Goal: Task Accomplishment & Management: Manage account settings

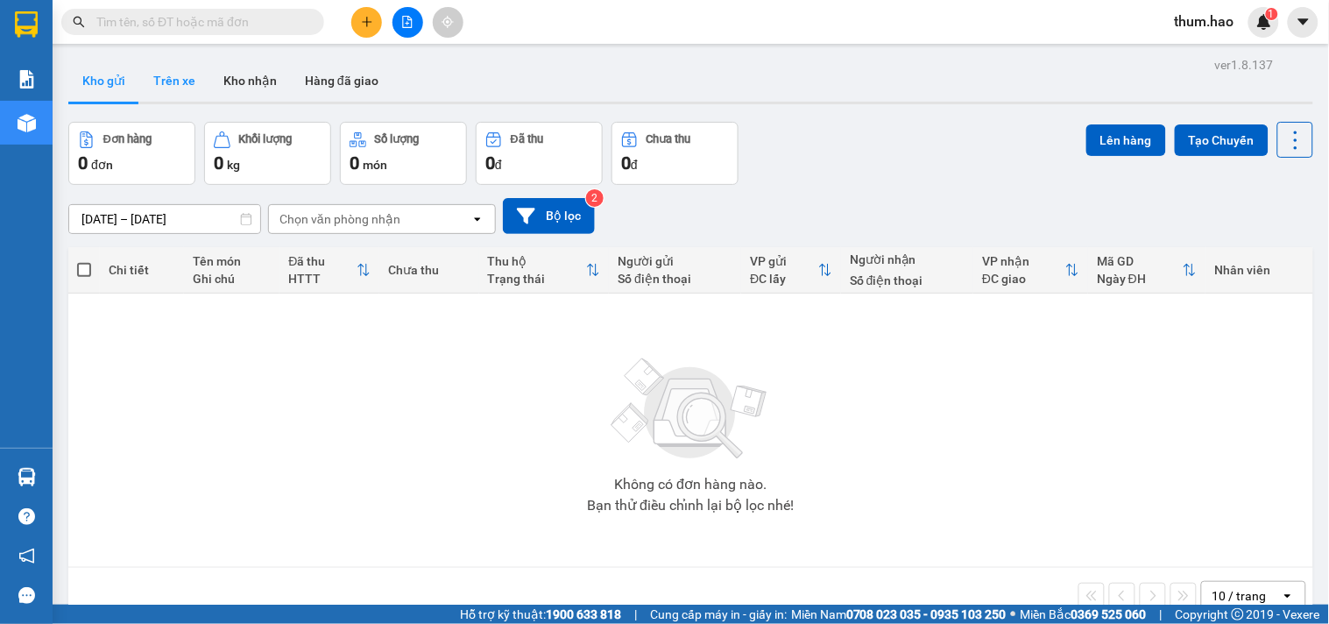
click at [165, 86] on button "Trên xe" at bounding box center [174, 81] width 70 height 42
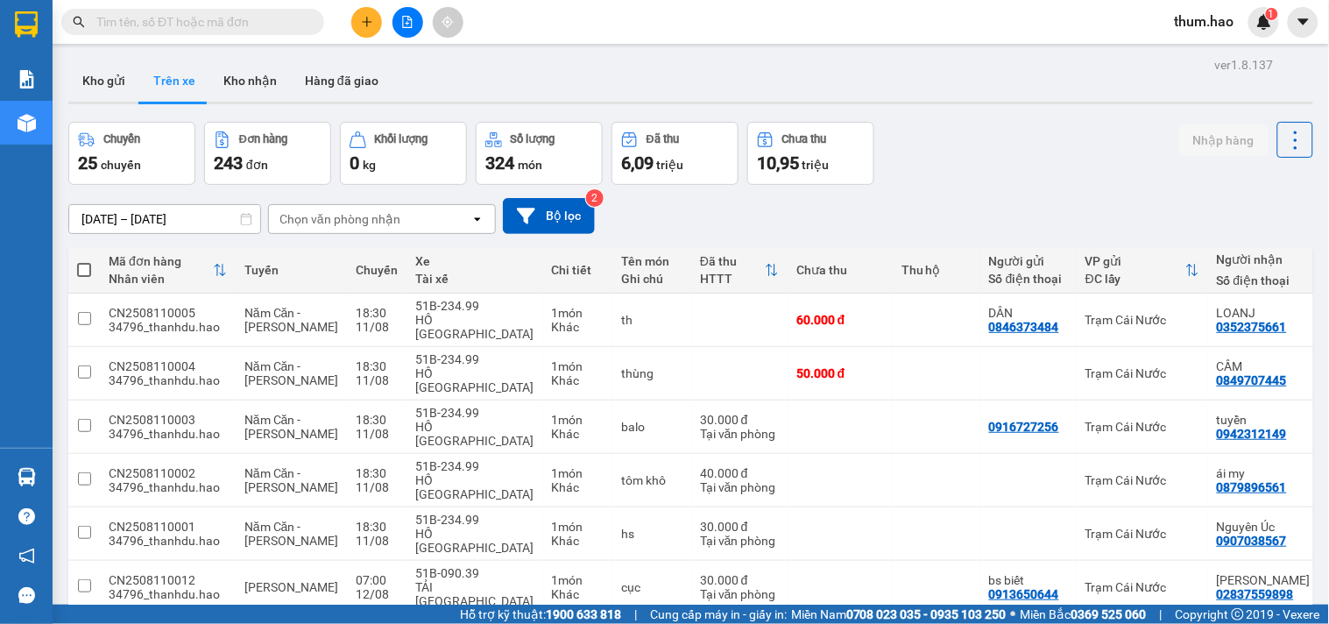
click at [357, 225] on div "Chọn văn phòng nhận" at bounding box center [340, 219] width 121 height 18
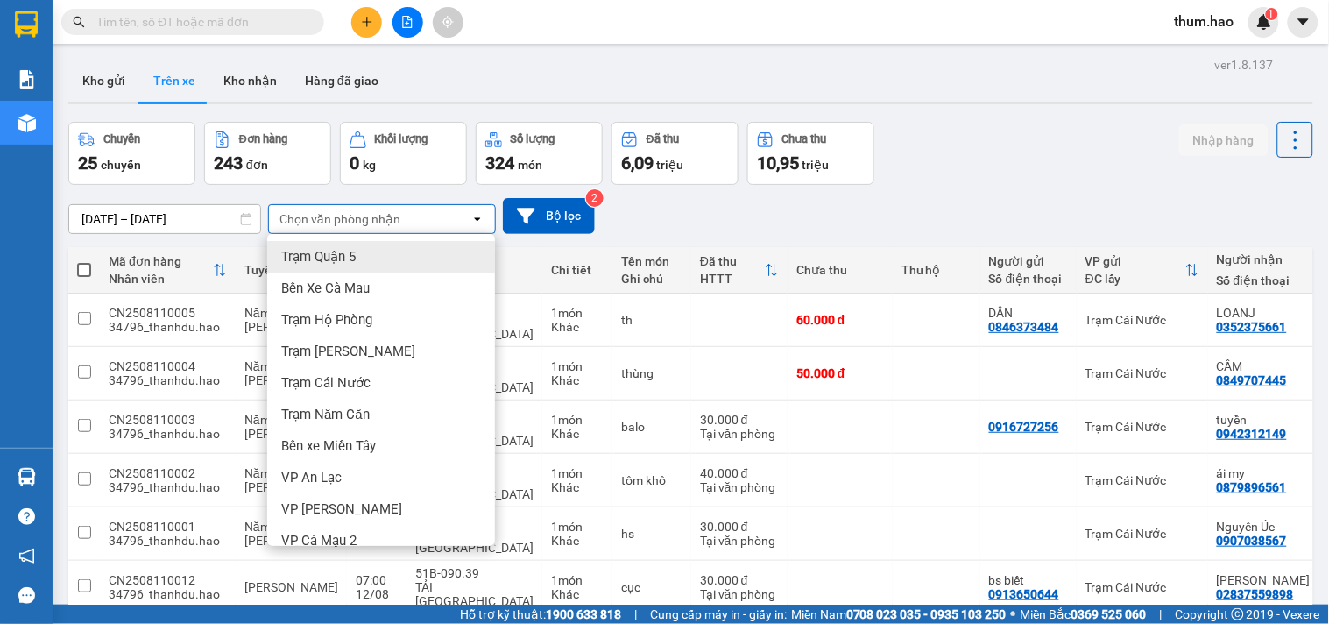
click at [357, 225] on div "Chọn văn phòng nhận" at bounding box center [340, 219] width 121 height 18
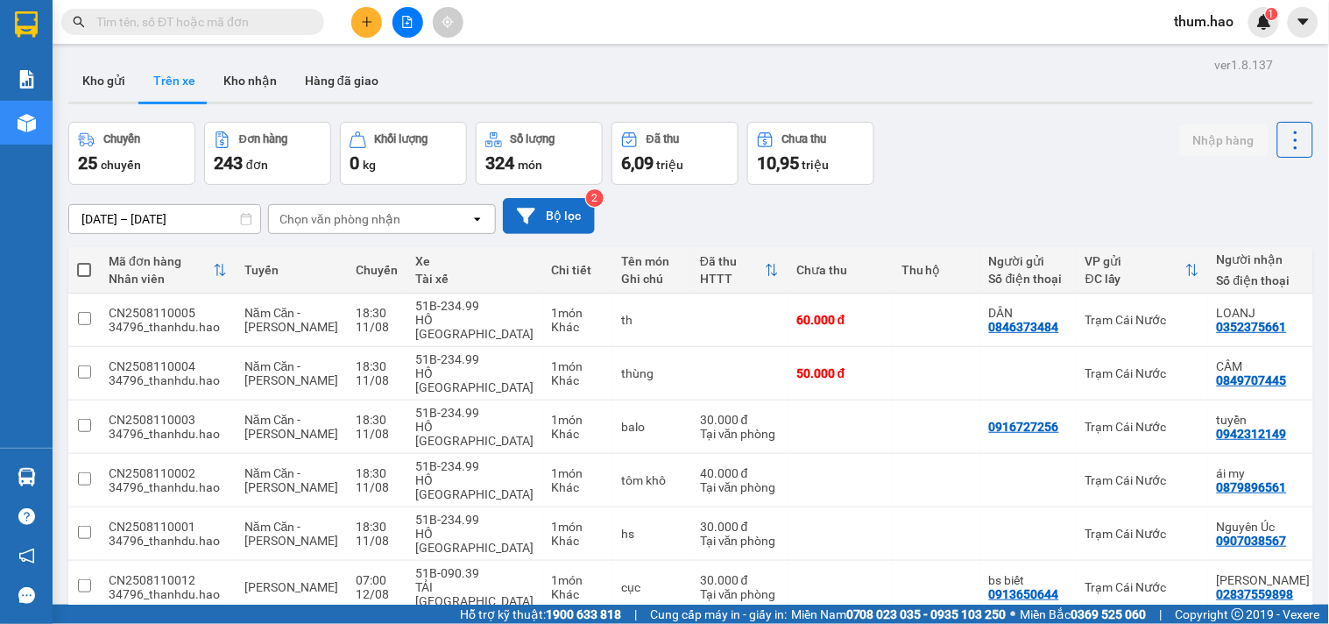
click at [561, 213] on button "Bộ lọc" at bounding box center [549, 216] width 92 height 36
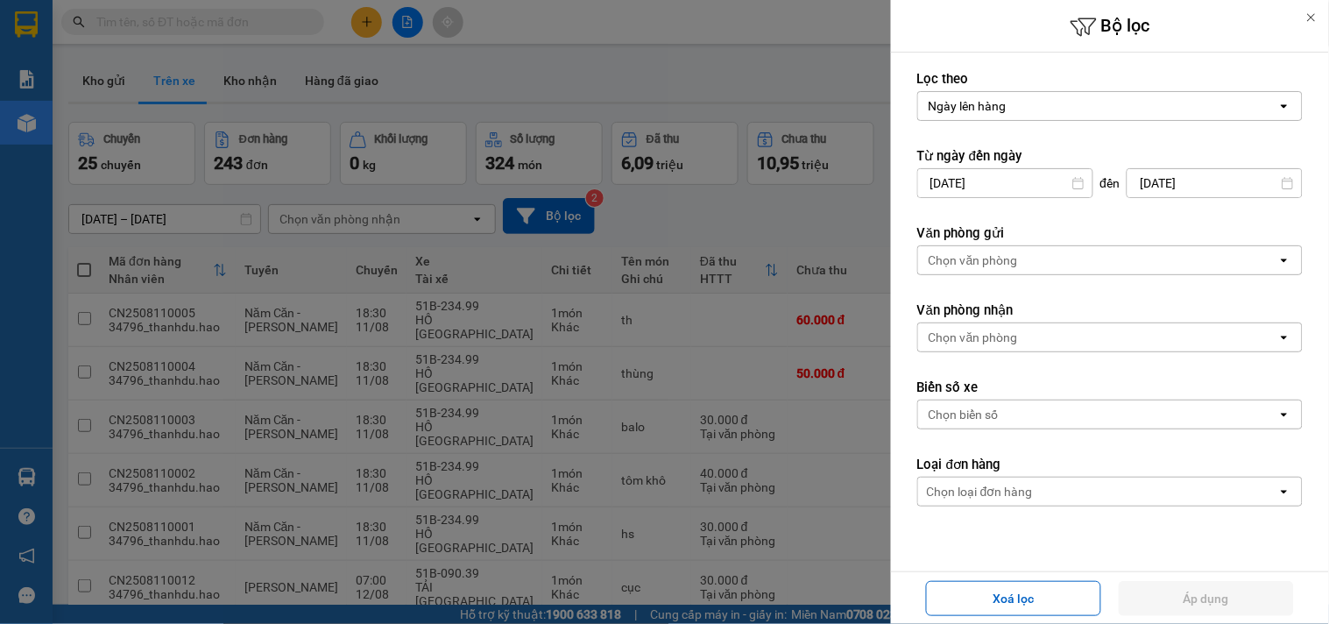
click at [1045, 252] on div "Chọn văn phòng" at bounding box center [1097, 260] width 359 height 28
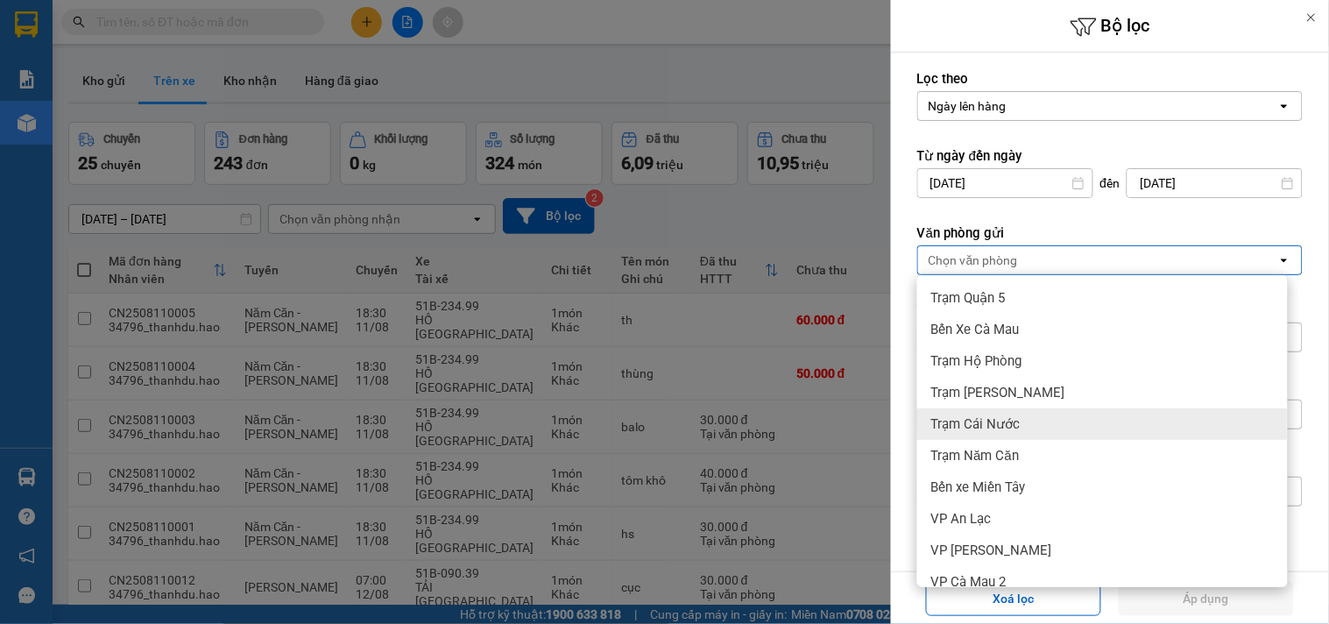
click at [1038, 415] on div "Trạm Cái Nước" at bounding box center [1103, 424] width 371 height 32
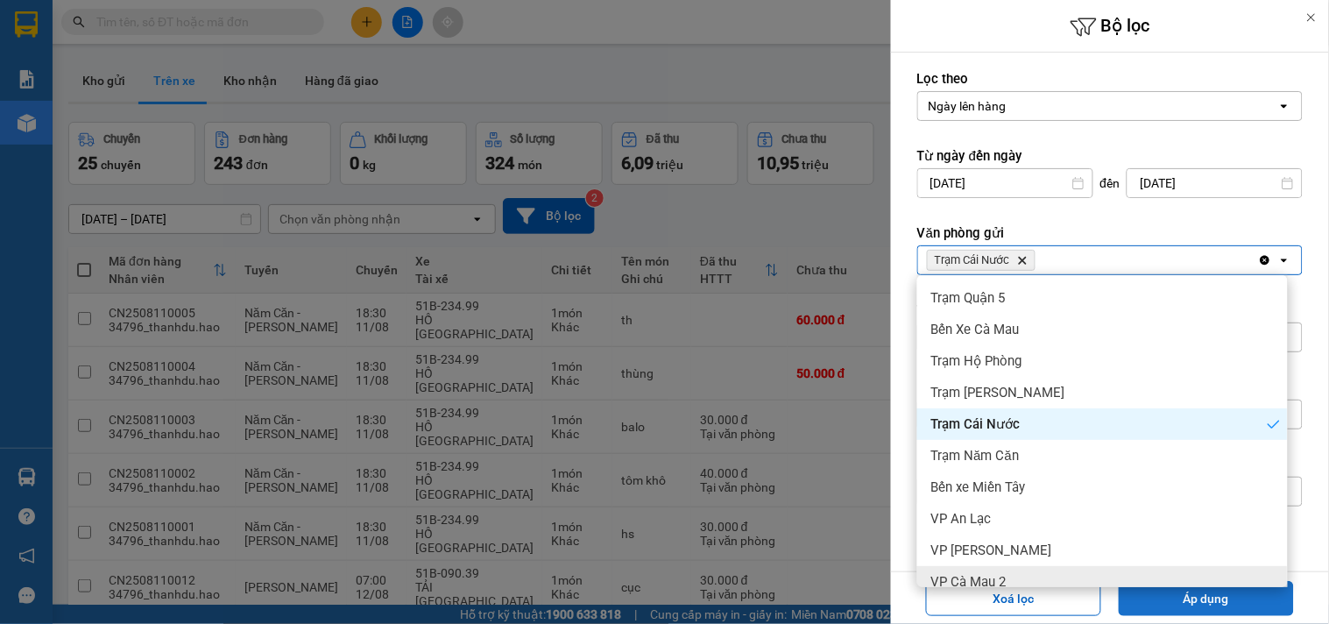
click at [1197, 605] on button "Áp dụng" at bounding box center [1206, 598] width 175 height 35
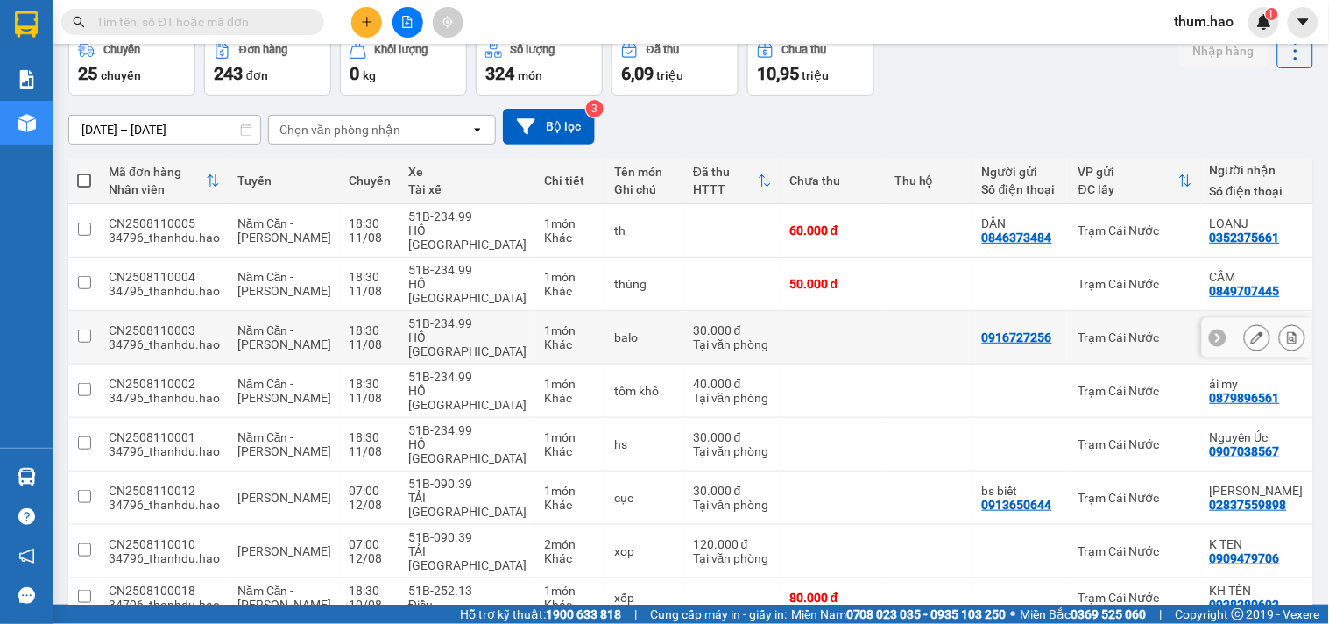
scroll to position [177, 0]
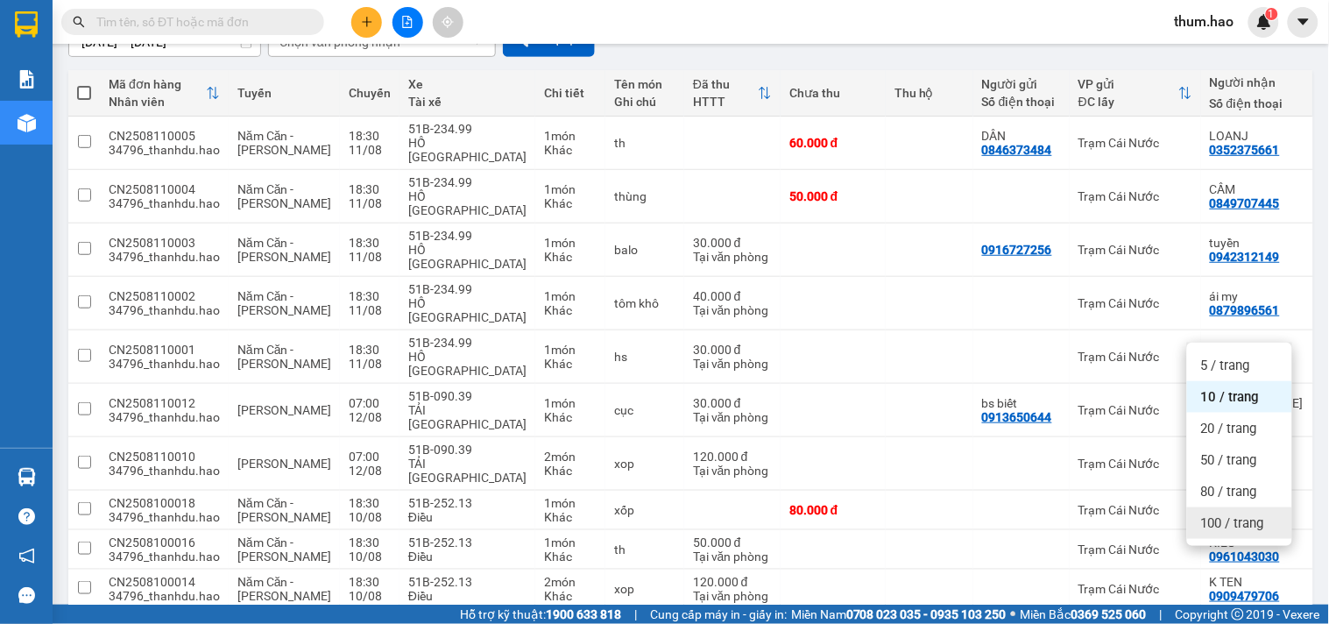
click at [1231, 514] on span "100 / trang" at bounding box center [1232, 523] width 63 height 18
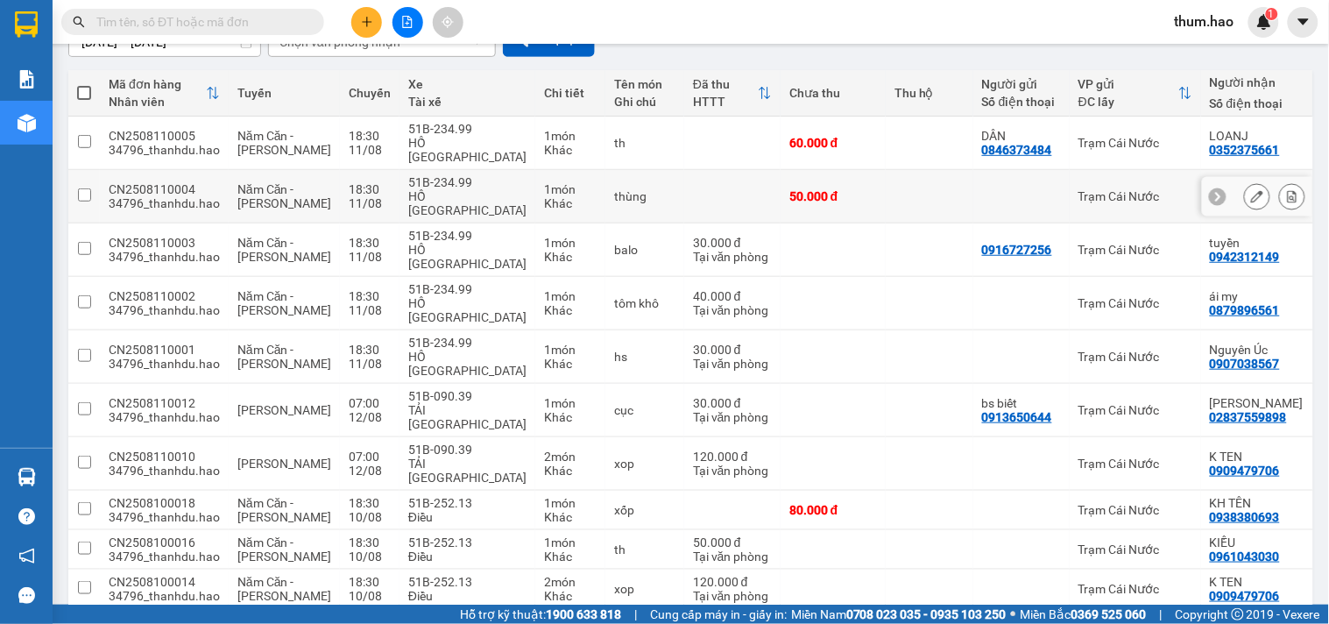
scroll to position [0, 0]
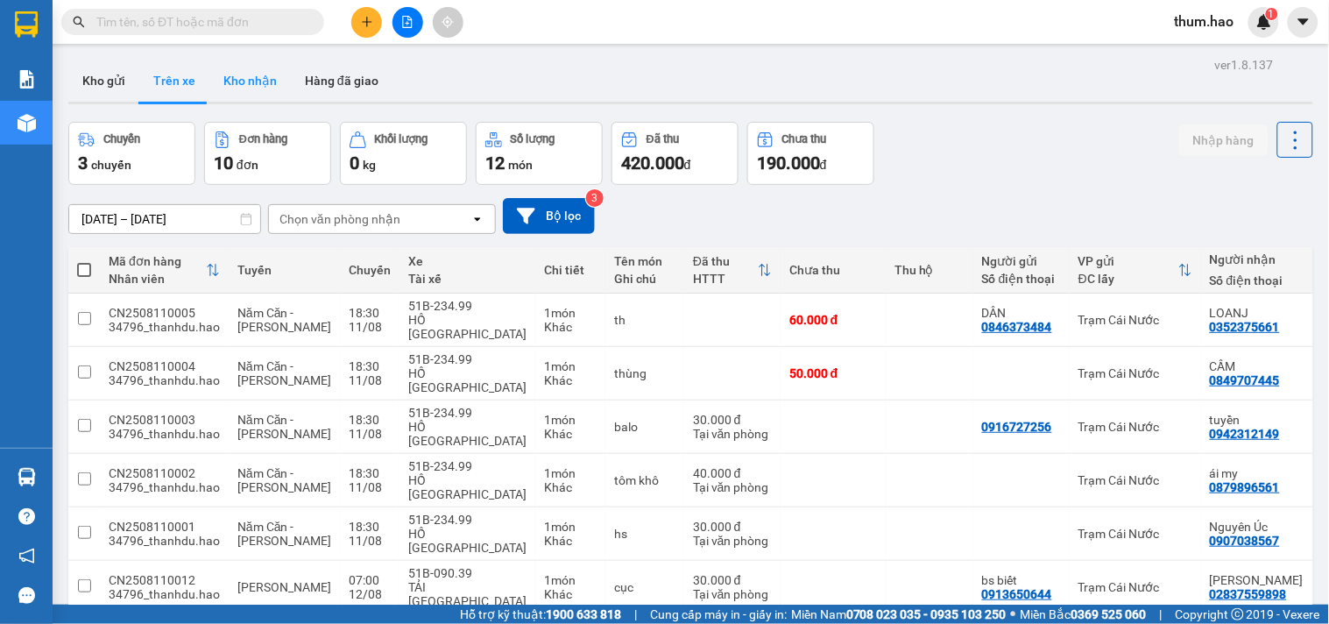
click at [256, 81] on button "Kho nhận" at bounding box center [250, 81] width 82 height 42
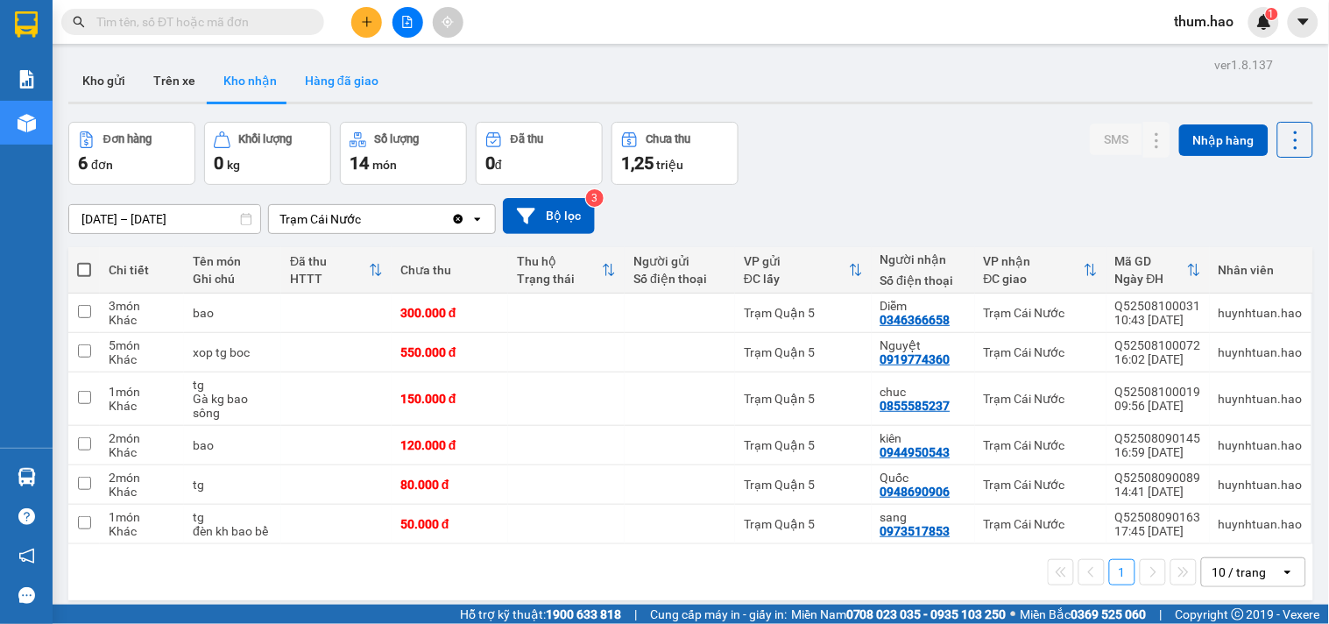
click at [326, 79] on button "Hàng đã giao" at bounding box center [342, 81] width 102 height 42
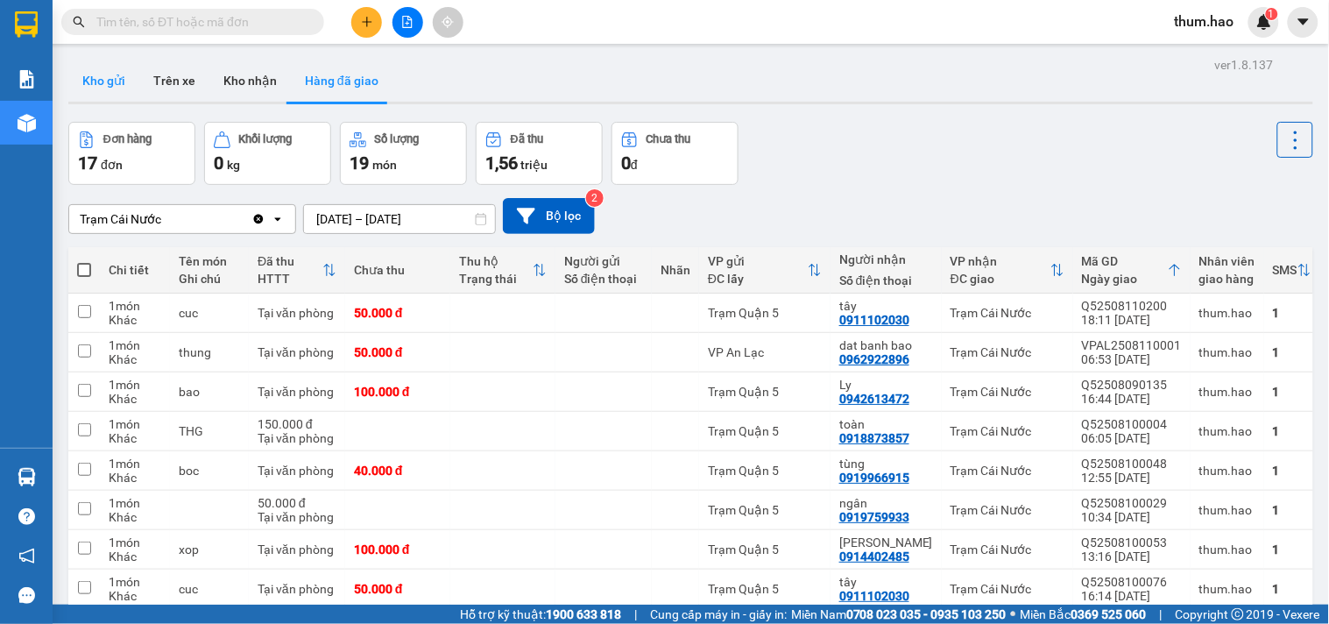
click at [125, 84] on button "Kho gửi" at bounding box center [103, 81] width 71 height 42
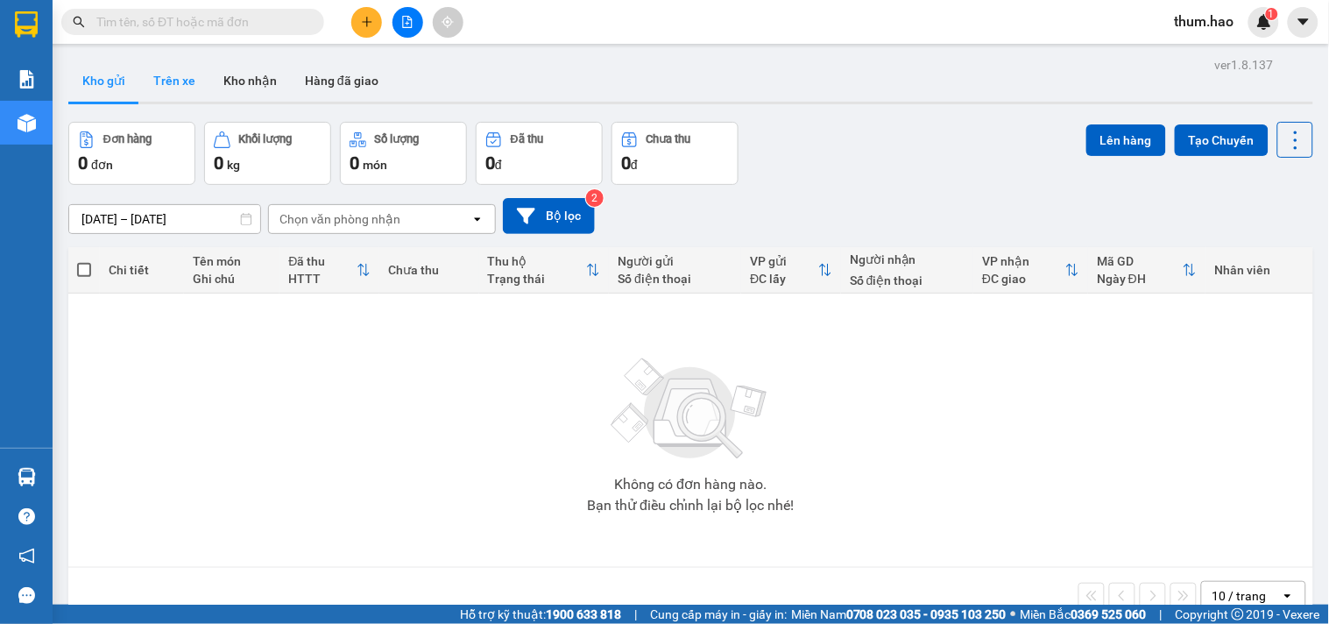
click at [160, 91] on button "Trên xe" at bounding box center [174, 81] width 70 height 42
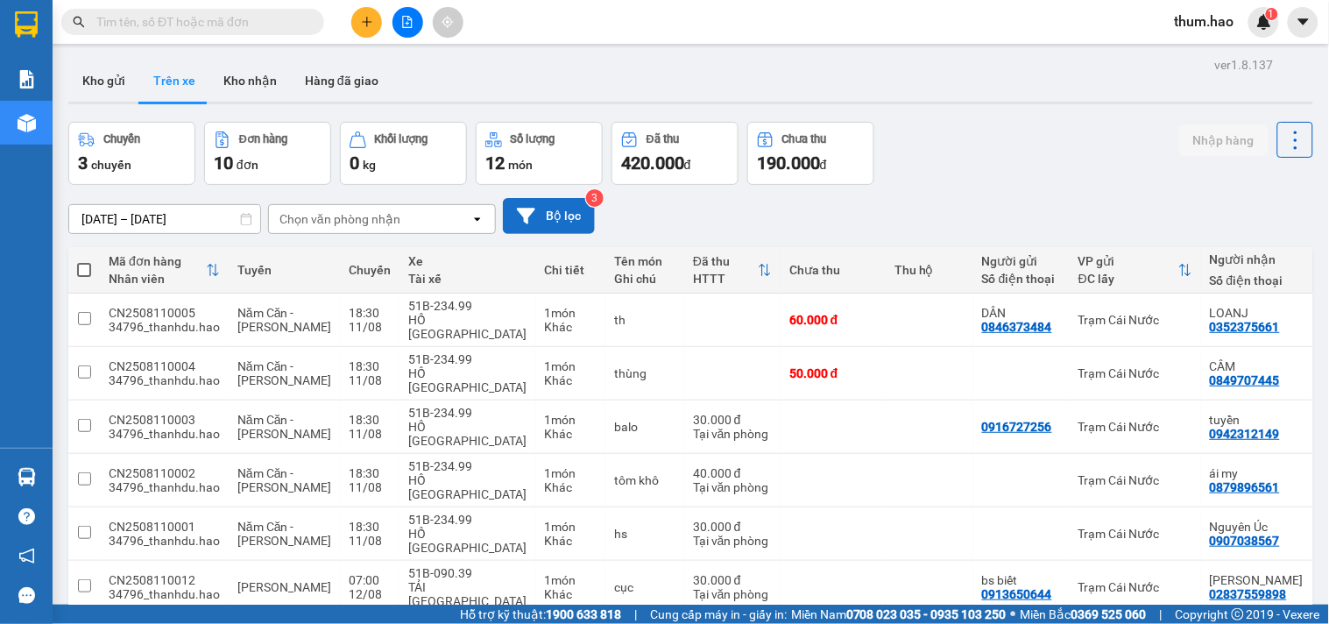
click at [547, 204] on button "Bộ lọc" at bounding box center [549, 216] width 92 height 36
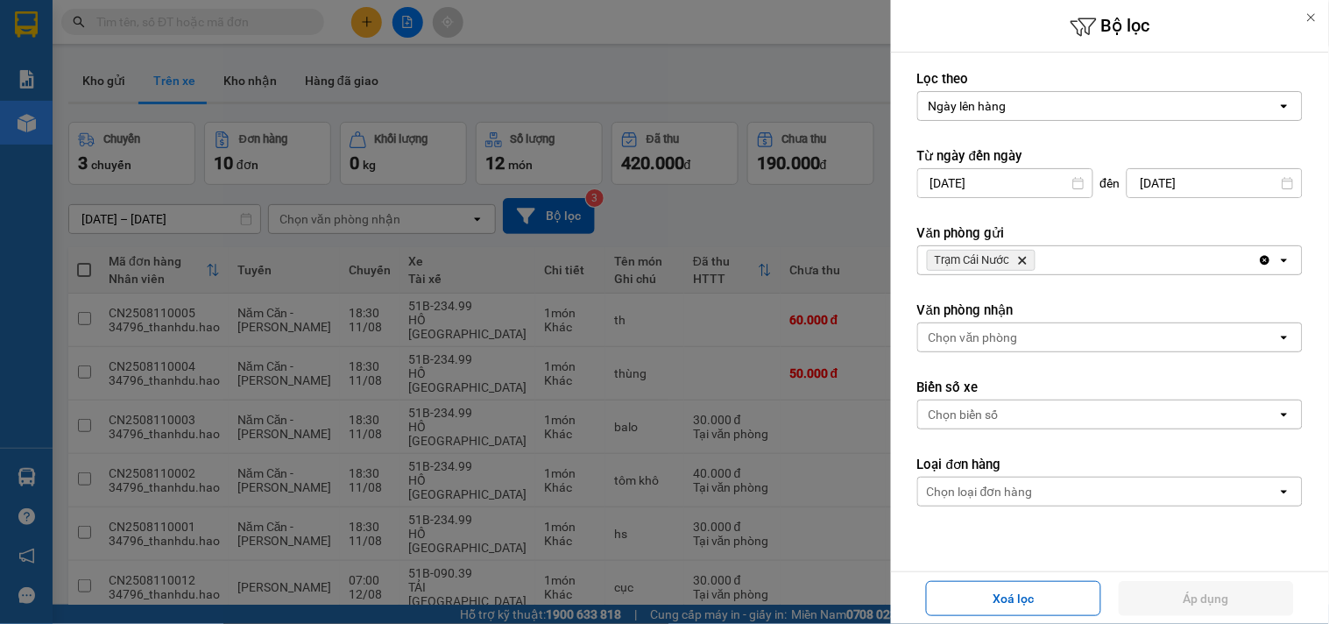
click at [1027, 261] on icon "Delete" at bounding box center [1022, 260] width 11 height 11
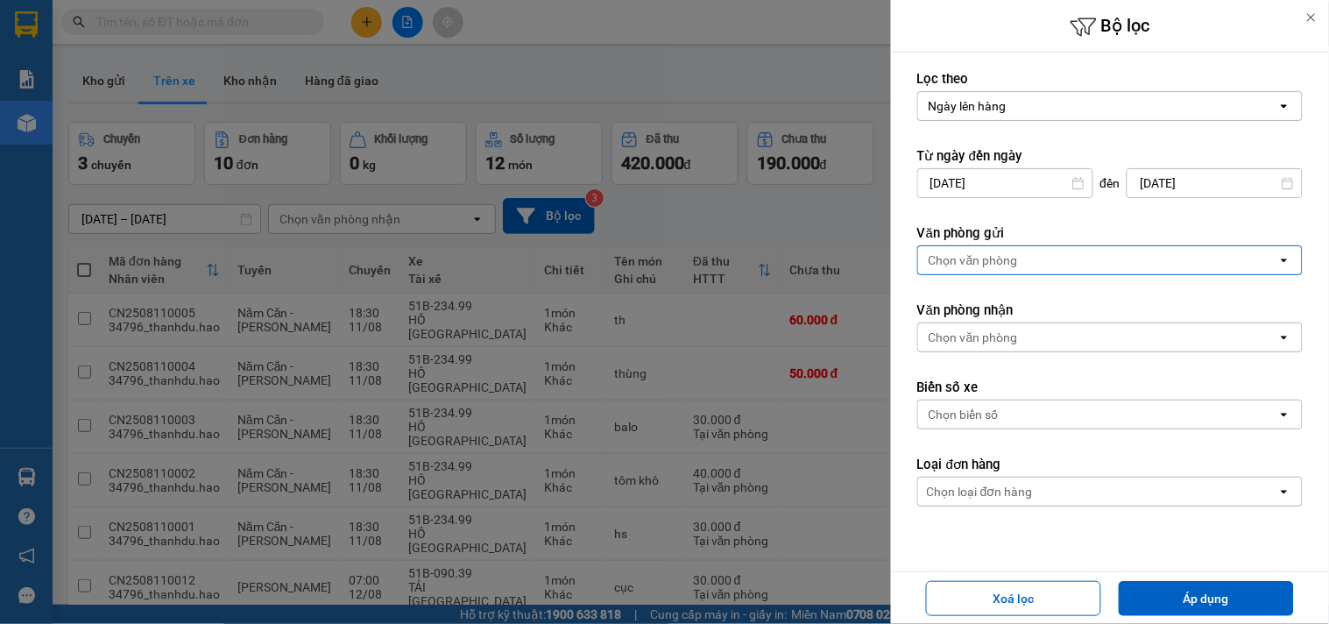
click at [330, 243] on div at bounding box center [664, 312] width 1329 height 624
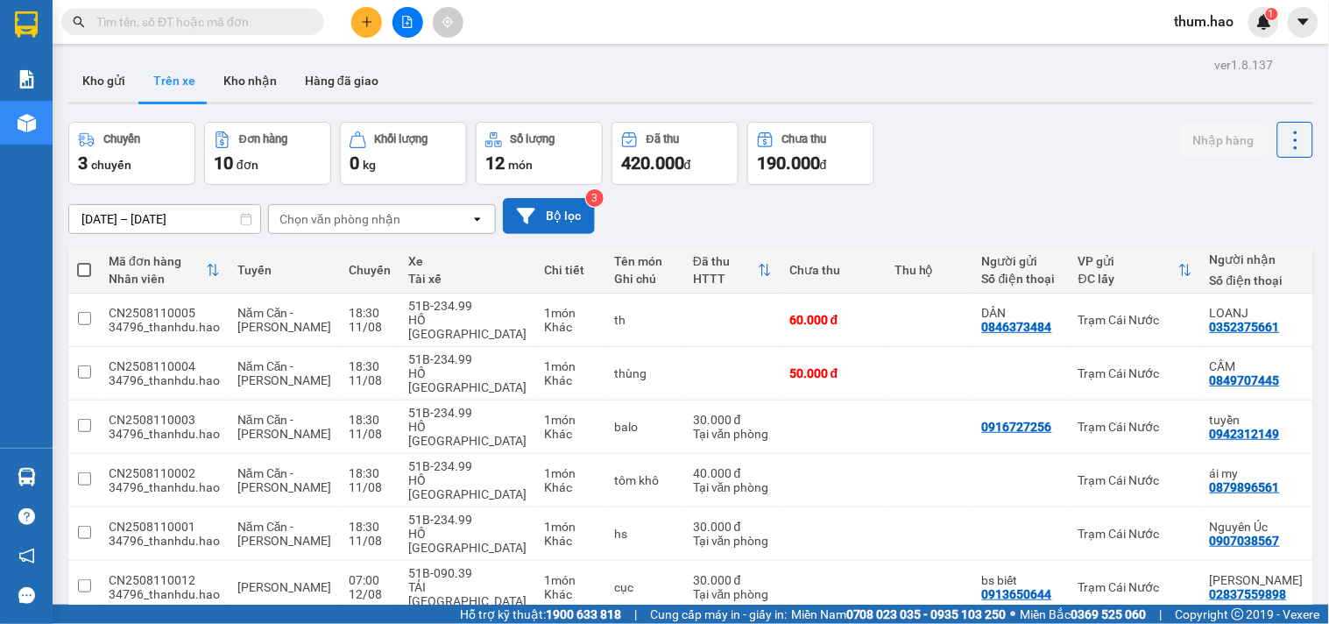
click at [526, 212] on icon at bounding box center [526, 216] width 18 height 16
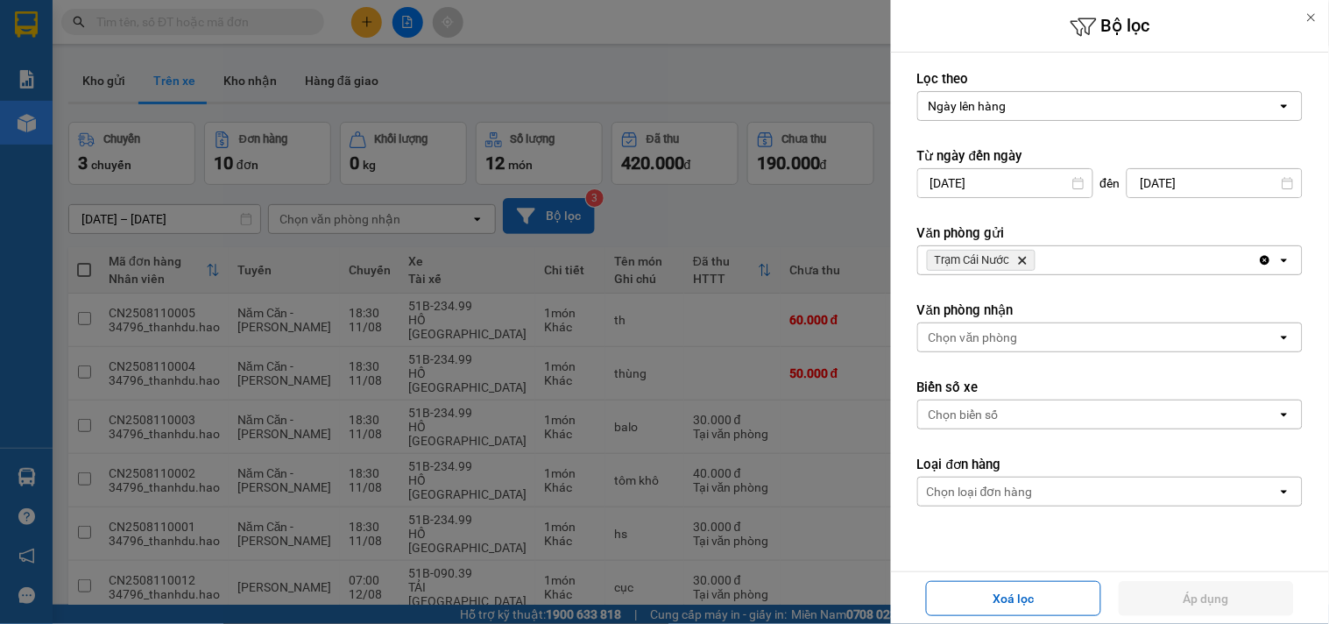
click at [1019, 260] on icon "Delete" at bounding box center [1022, 260] width 11 height 11
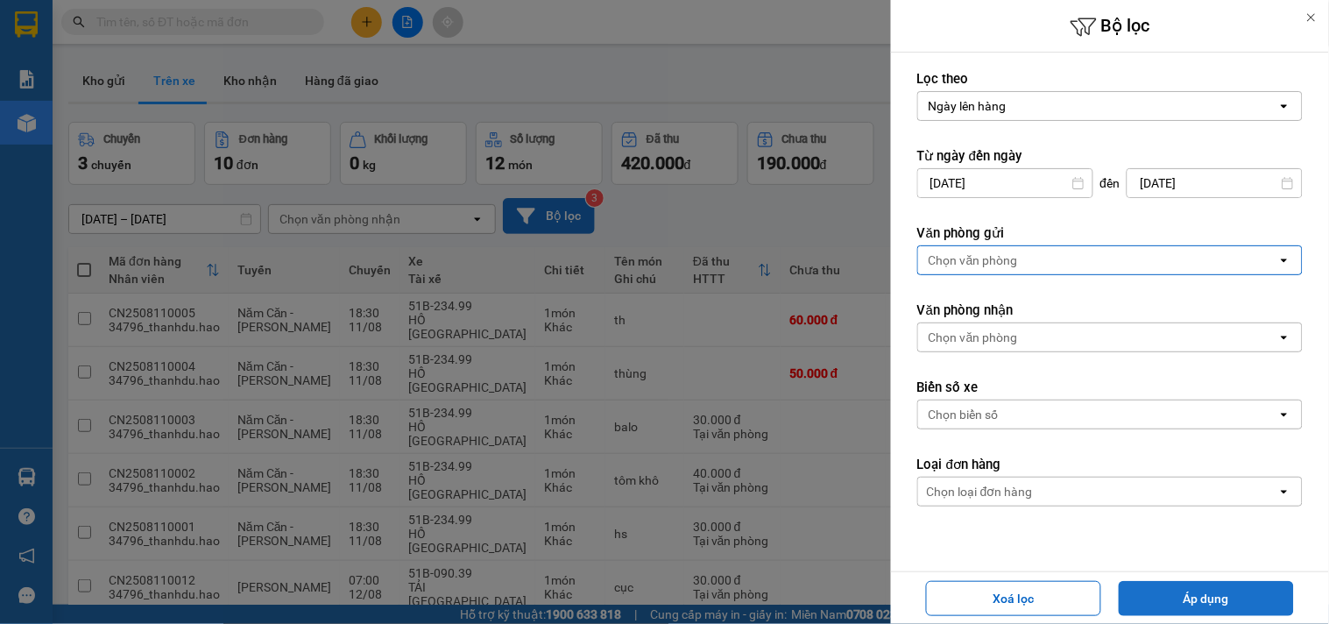
click at [1183, 609] on button "Áp dụng" at bounding box center [1206, 598] width 175 height 35
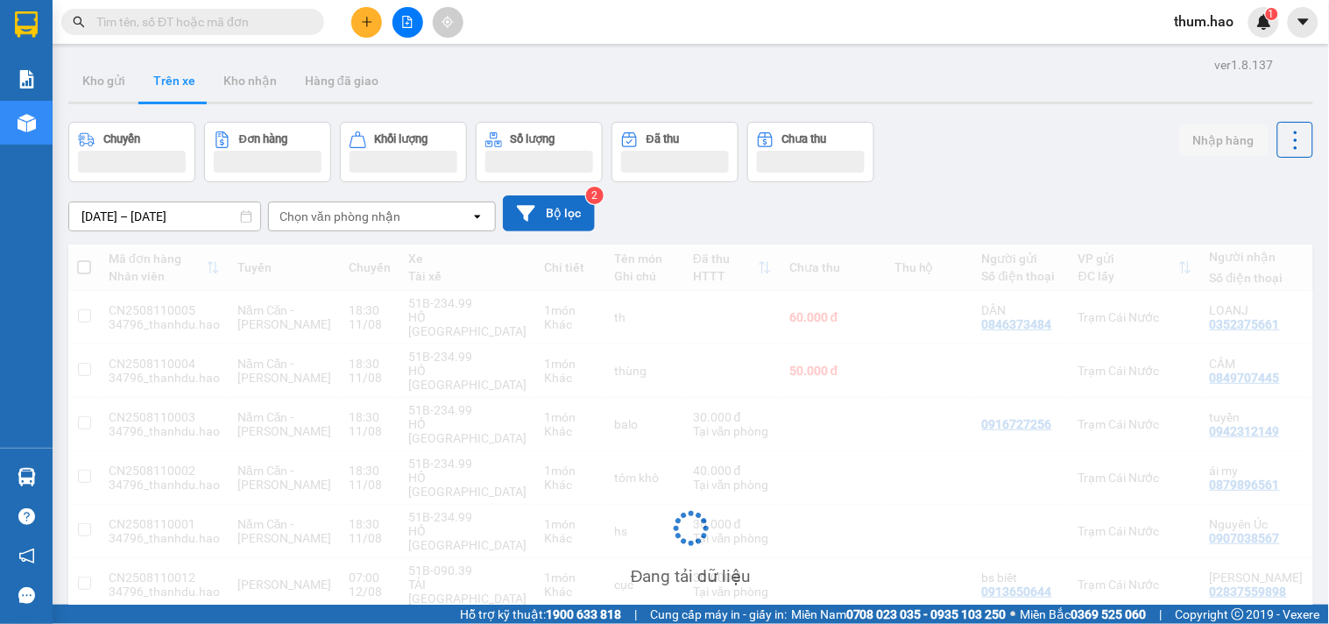
click at [440, 223] on div "Chọn văn phòng nhận" at bounding box center [370, 216] width 202 height 28
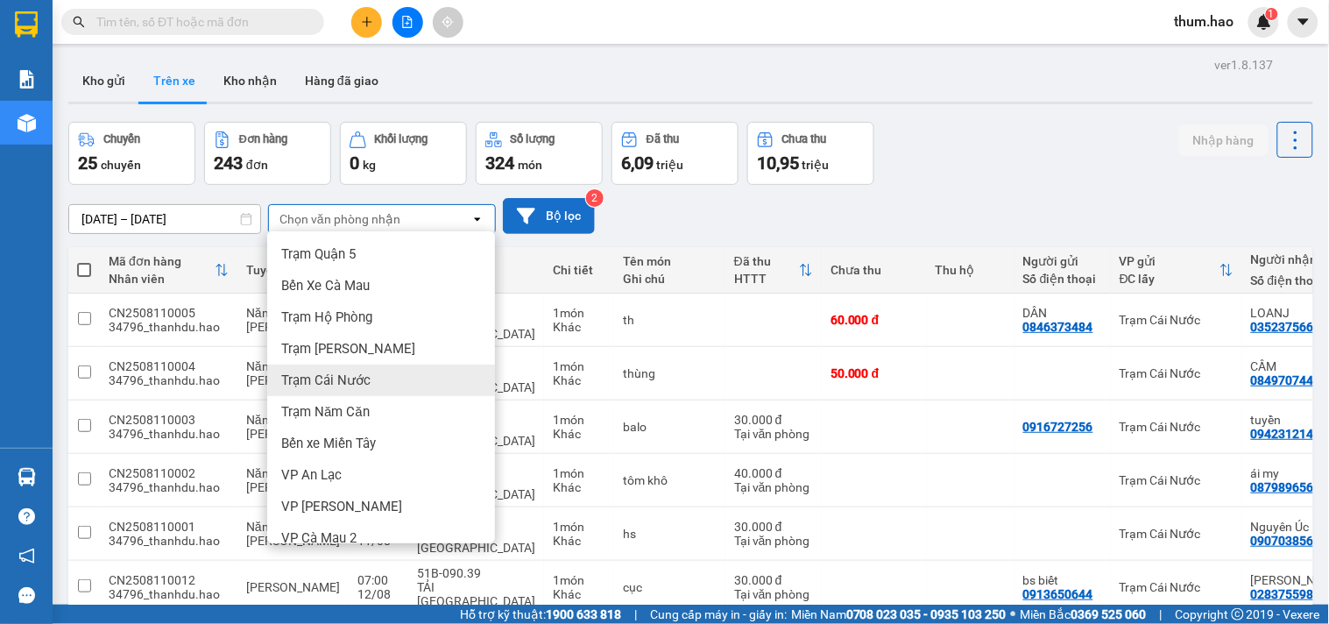
click at [357, 377] on span "Trạm Cái Nước" at bounding box center [325, 381] width 89 height 18
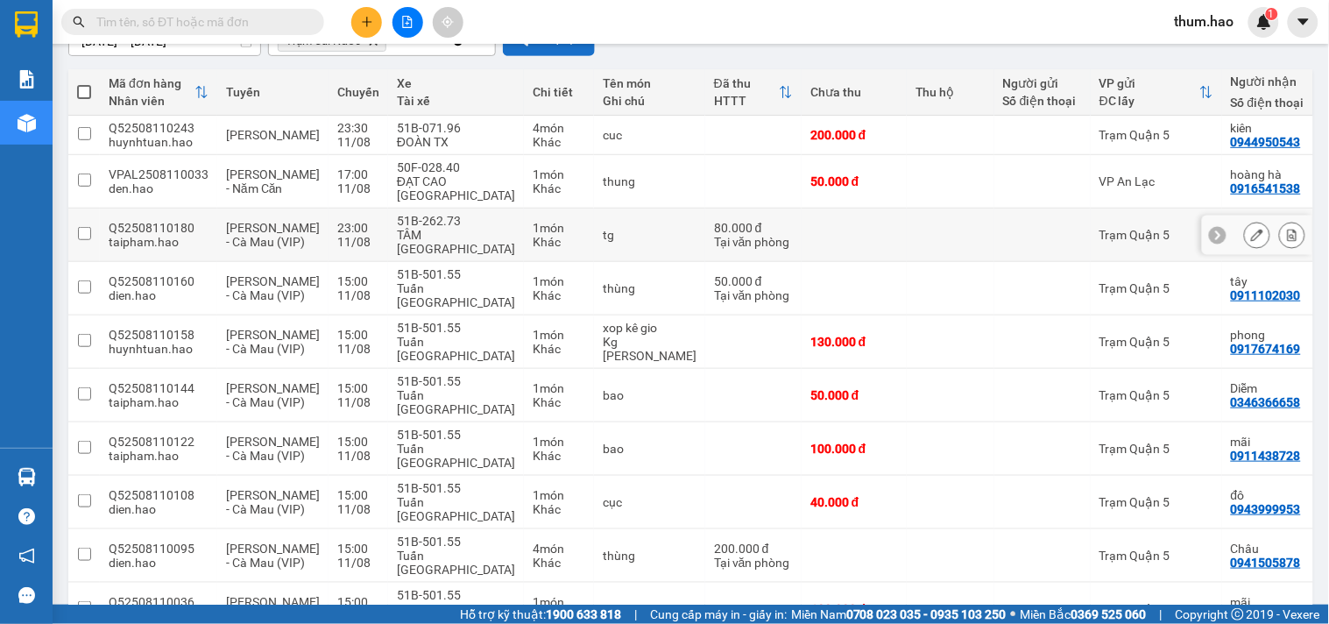
scroll to position [195, 0]
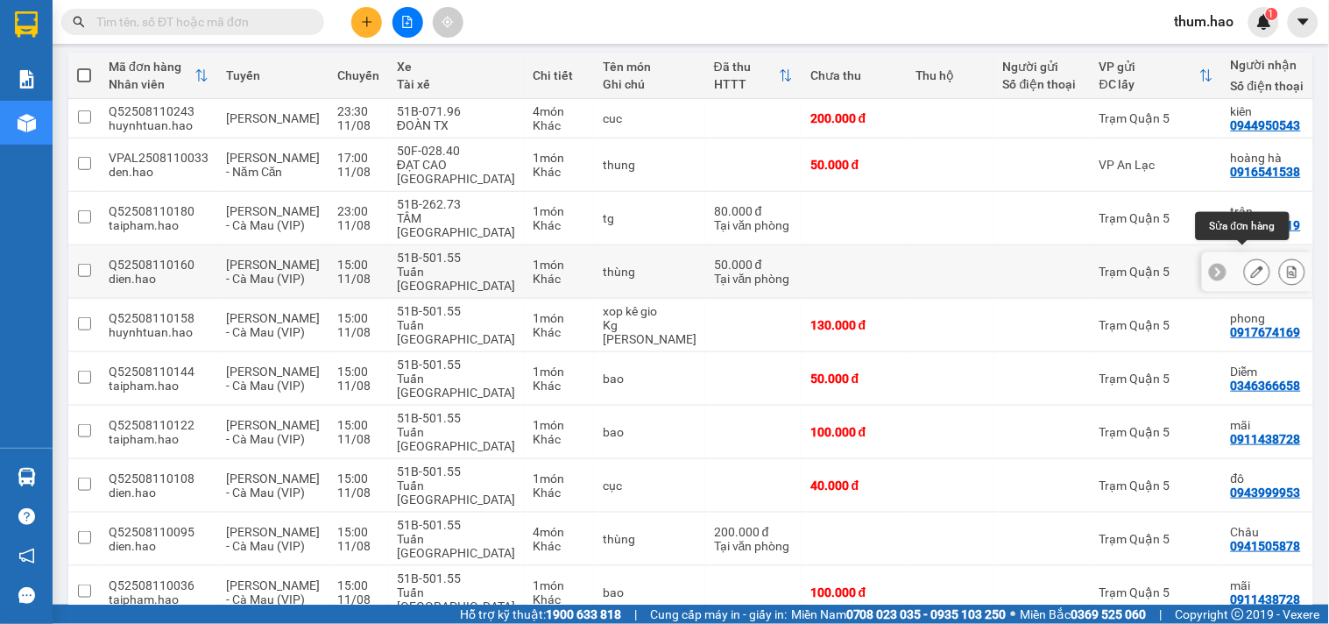
click at [1253, 257] on button at bounding box center [1257, 272] width 25 height 31
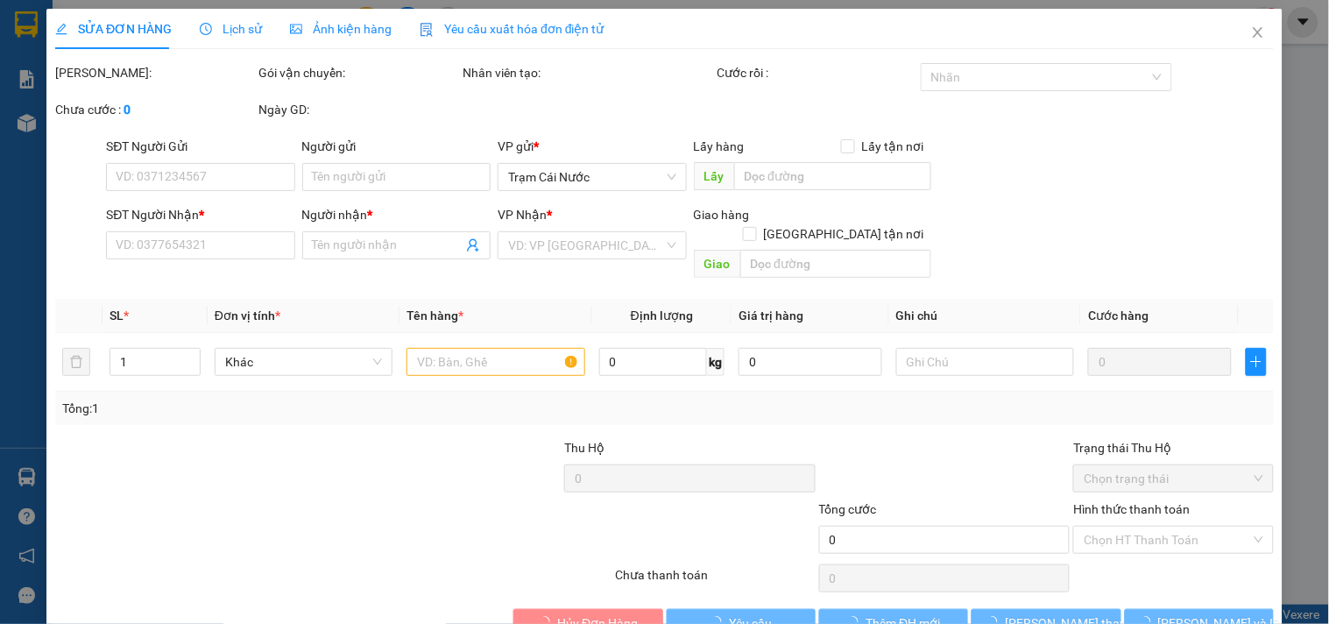
click at [334, 24] on span "Ảnh kiện hàng" at bounding box center [341, 29] width 102 height 14
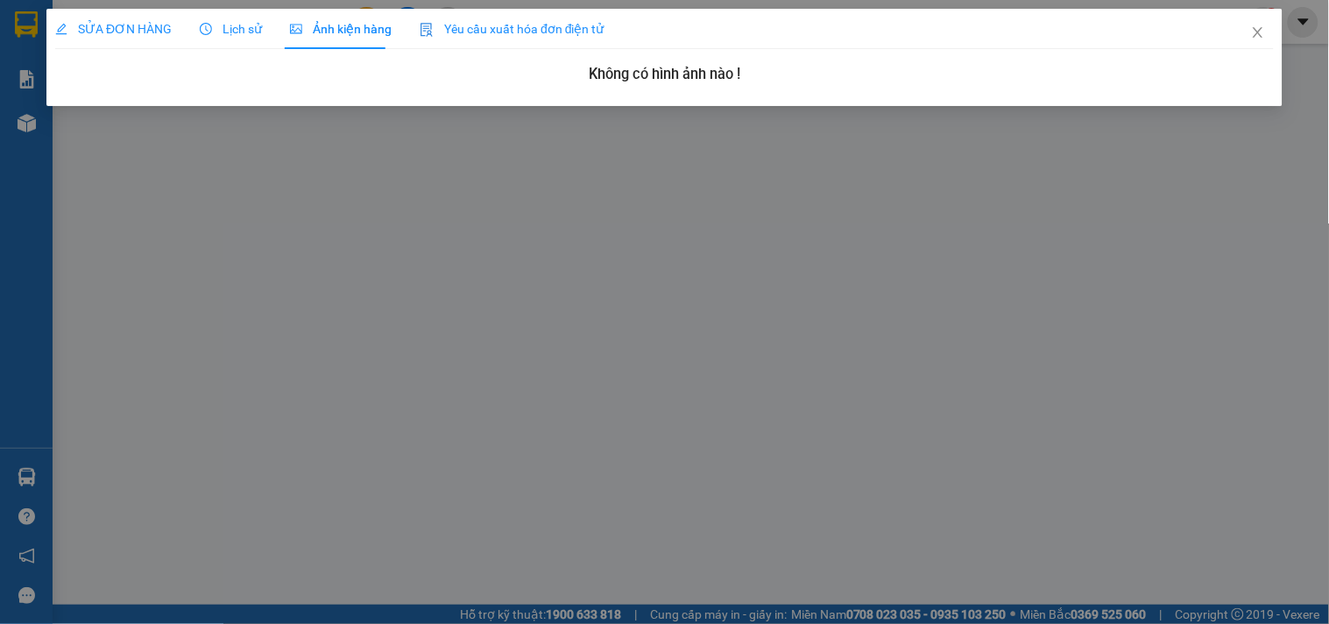
drag, startPoint x: 108, startPoint y: 20, endPoint x: 378, endPoint y: 39, distance: 270.5
click at [109, 22] on span "SỬA ĐƠN HÀNG" at bounding box center [113, 29] width 117 height 14
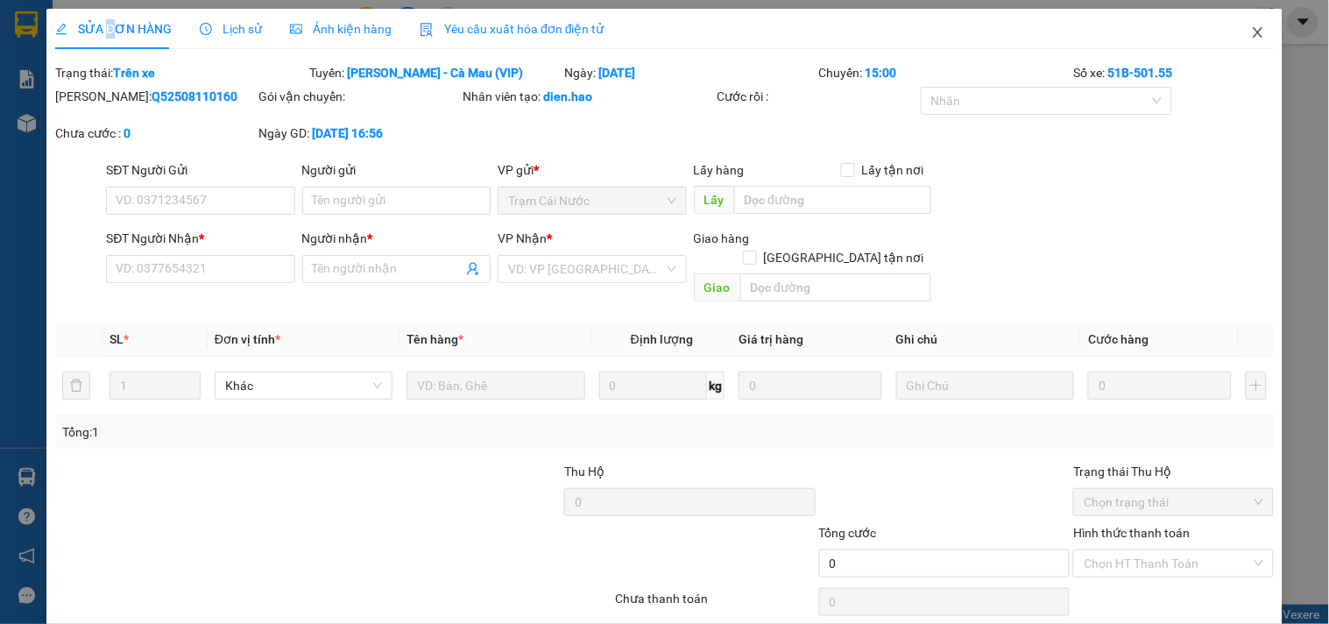
click at [1236, 30] on span "Close" at bounding box center [1258, 33] width 49 height 49
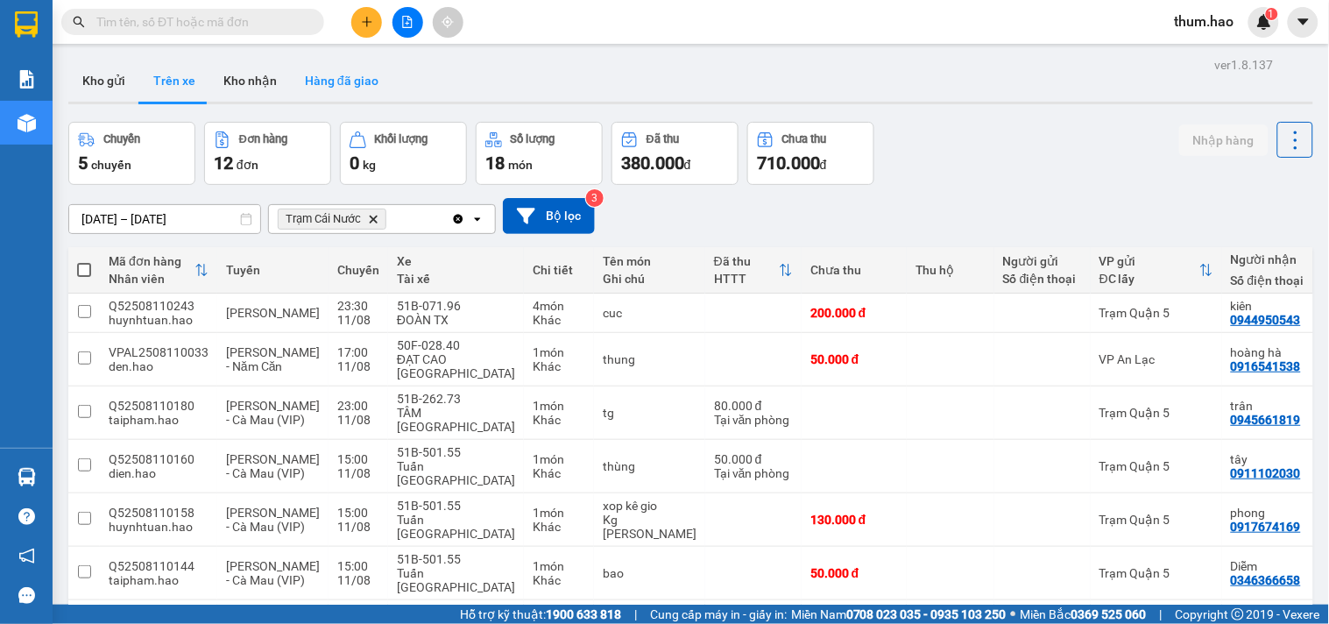
click at [296, 83] on button "Hàng đã giao" at bounding box center [342, 81] width 102 height 42
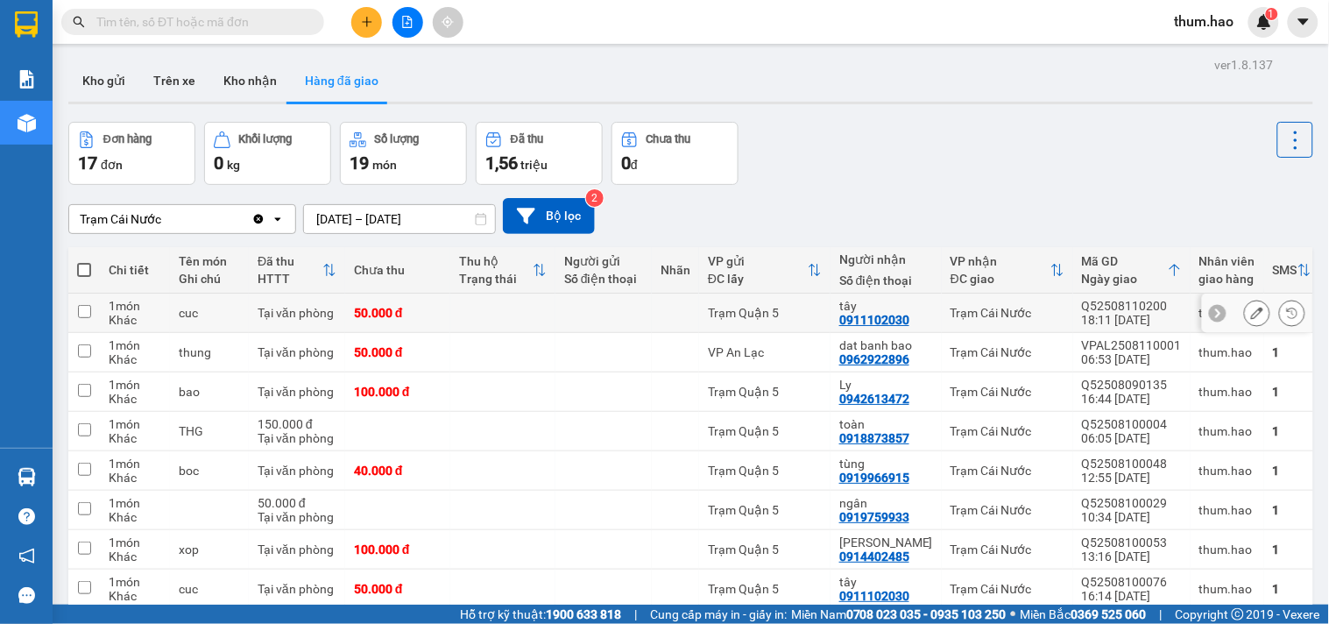
click at [1251, 318] on icon at bounding box center [1257, 313] width 12 height 12
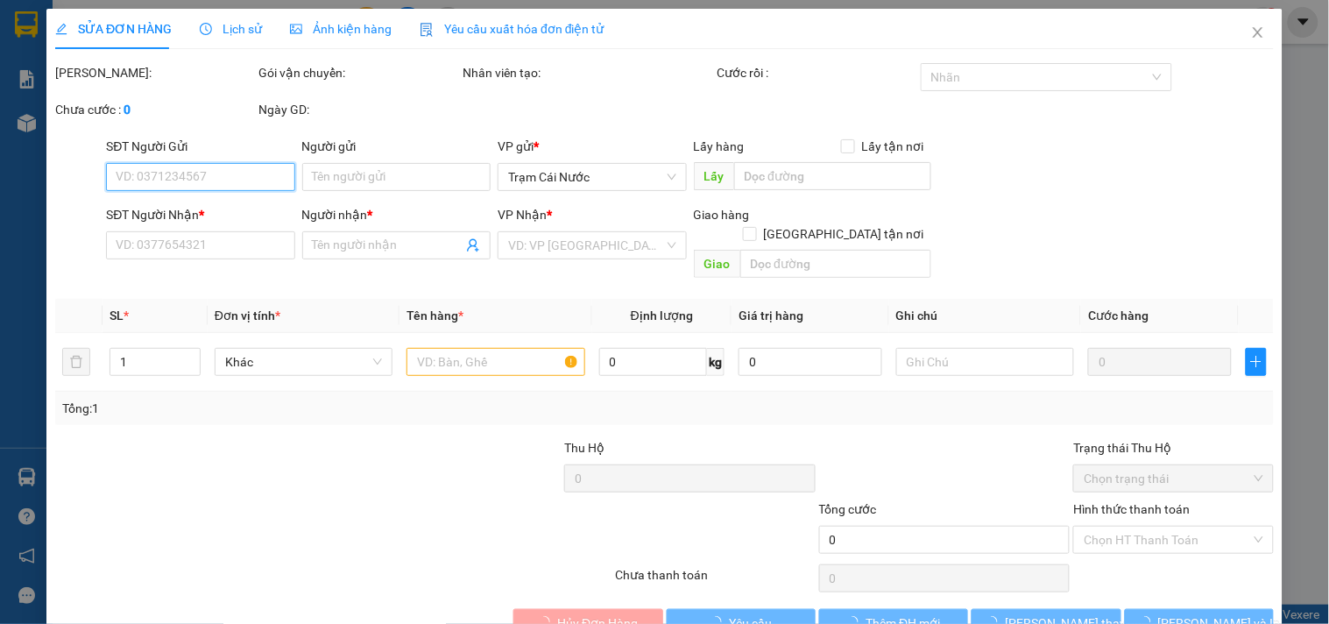
type input "0911102030"
type input "tây"
type input "50.000"
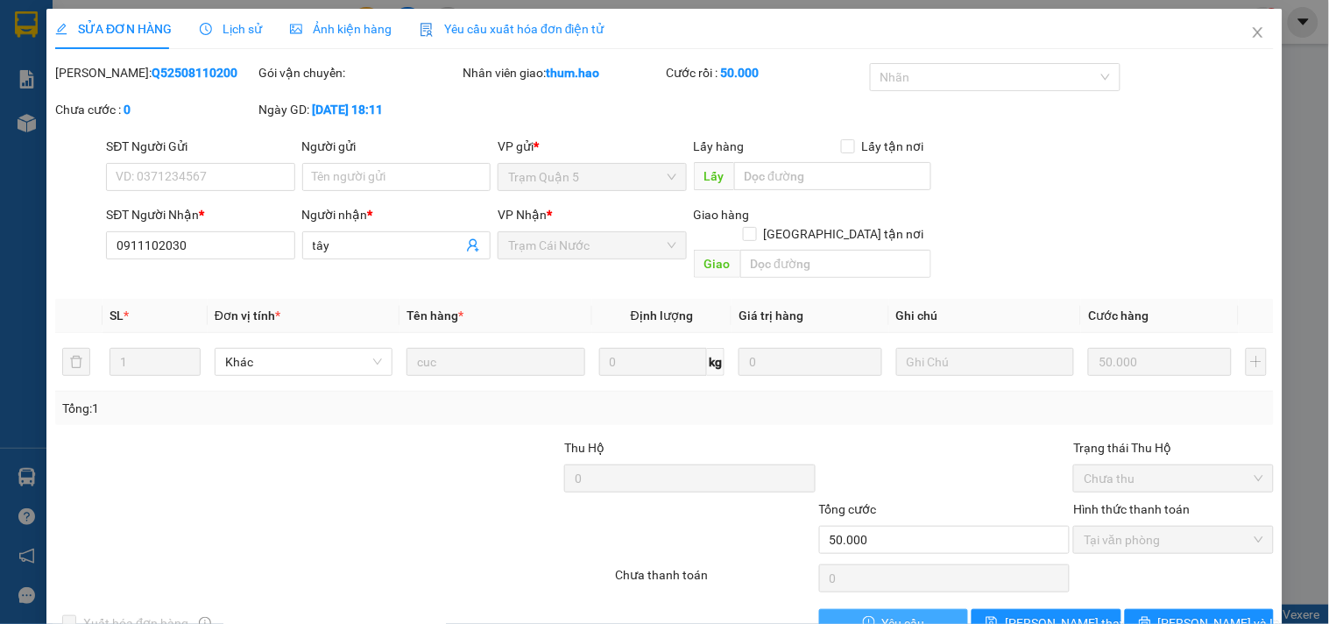
click at [891, 613] on span "Yêu cầu" at bounding box center [903, 622] width 43 height 19
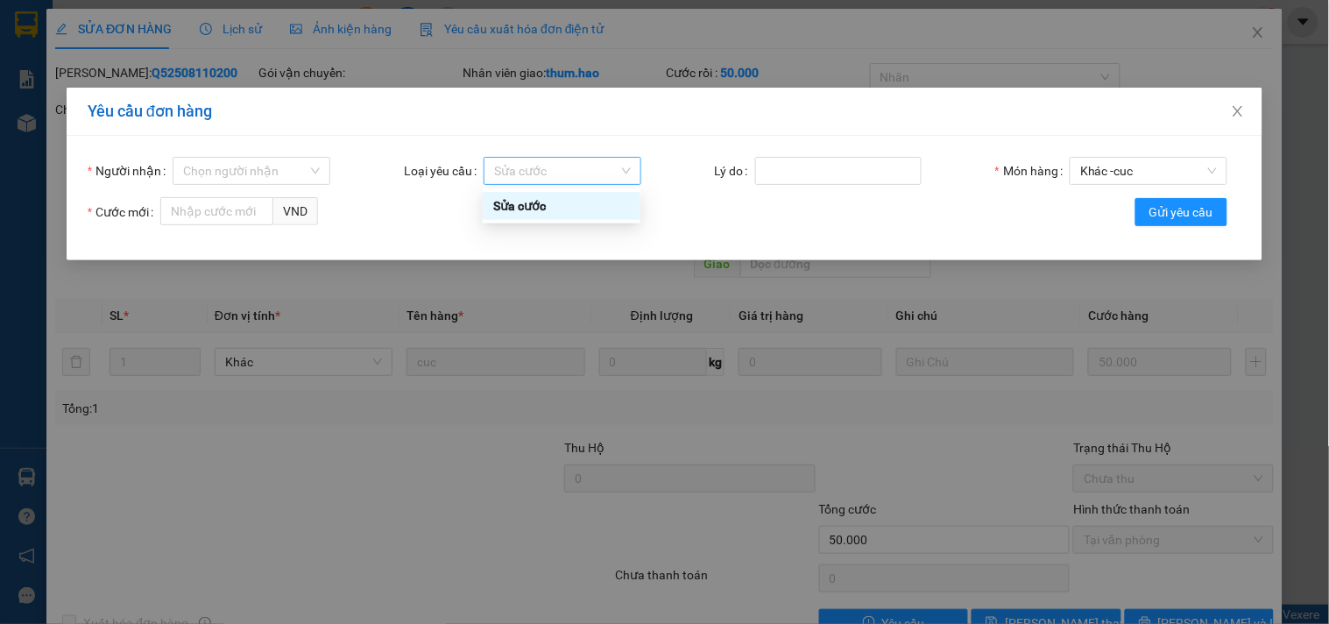
click at [538, 173] on span "Sửa cước" at bounding box center [562, 171] width 137 height 26
click at [1060, 181] on label "Món hàng" at bounding box center [1033, 171] width 74 height 28
click at [1081, 181] on input "Món hàng" at bounding box center [1143, 171] width 124 height 26
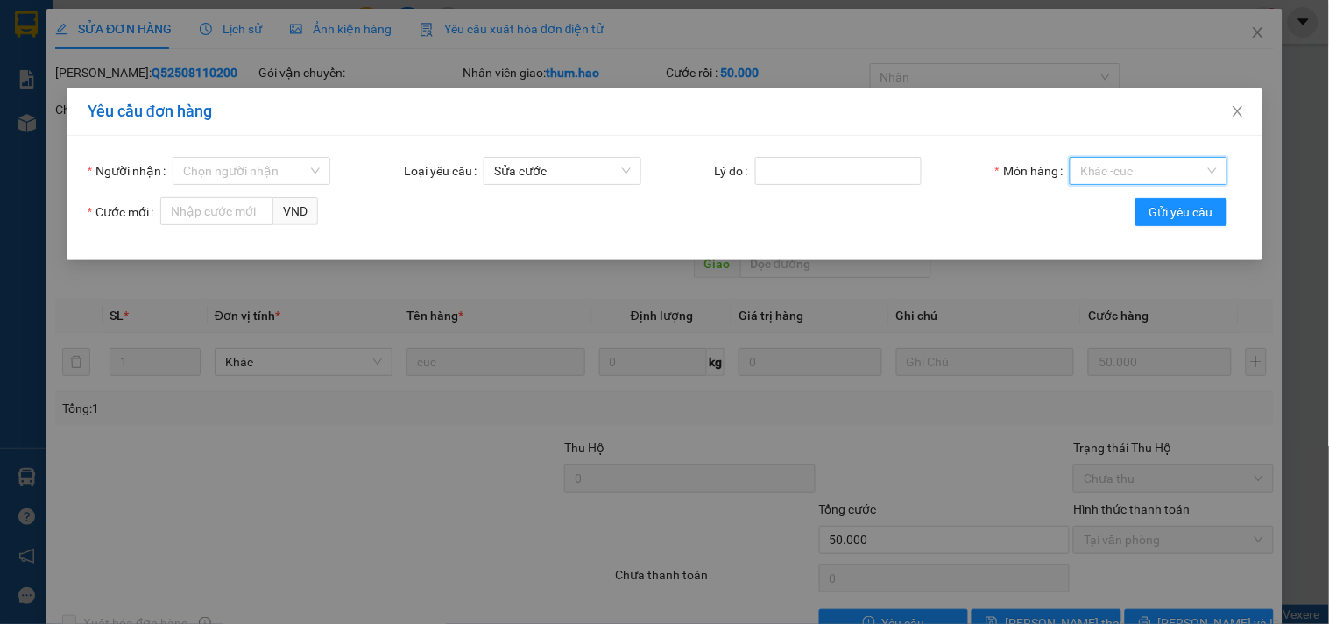
click at [1079, 173] on div "Khác - cuc" at bounding box center [1149, 171] width 158 height 28
click at [301, 172] on input "Người nhận" at bounding box center [245, 171] width 124 height 26
click at [759, 204] on form "Người nhận Chọn người nhận Loại yêu cầu Sửa cước Lý do Món hàng Khác - cuc Cước…" at bounding box center [665, 198] width 1154 height 82
click at [1232, 116] on icon "close" at bounding box center [1238, 111] width 14 height 14
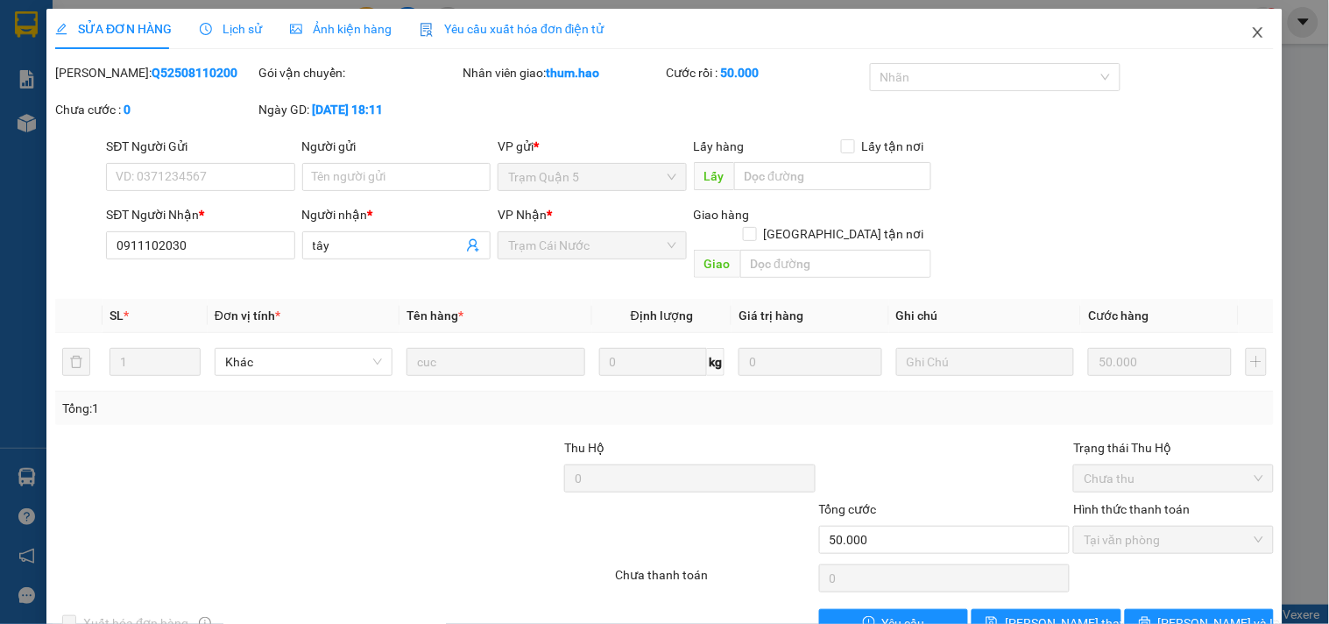
click at [1251, 32] on icon "close" at bounding box center [1258, 32] width 14 height 14
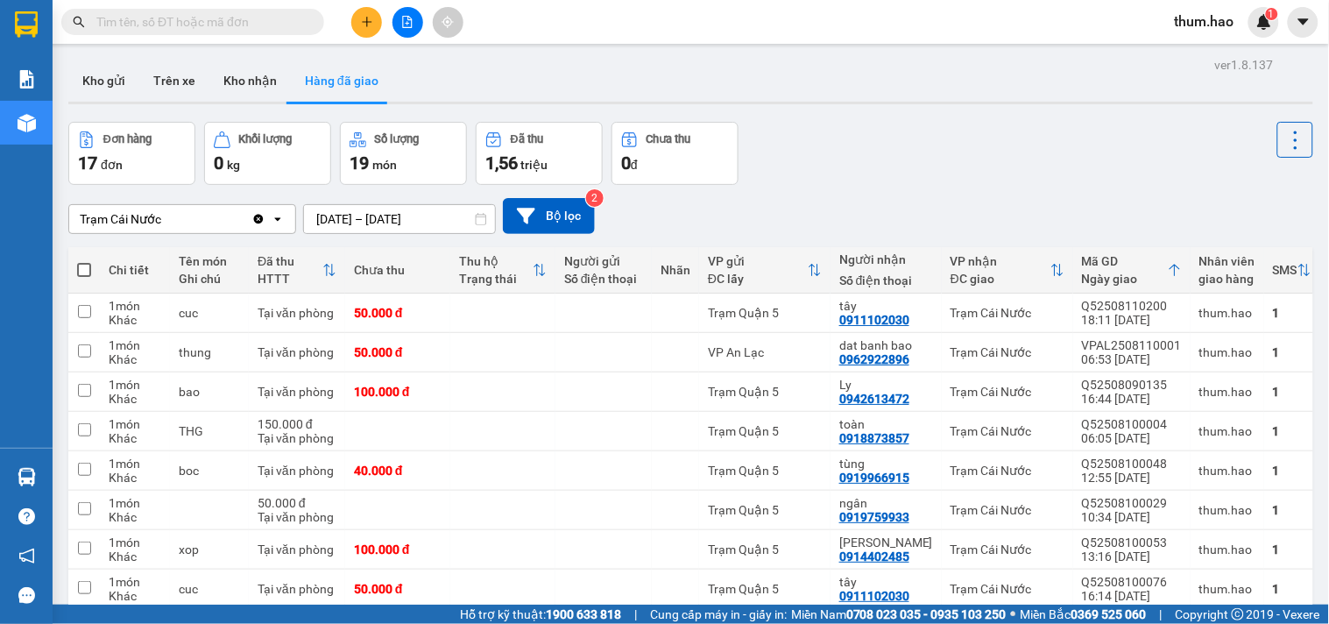
click at [502, 155] on span "1,56" at bounding box center [502, 162] width 32 height 21
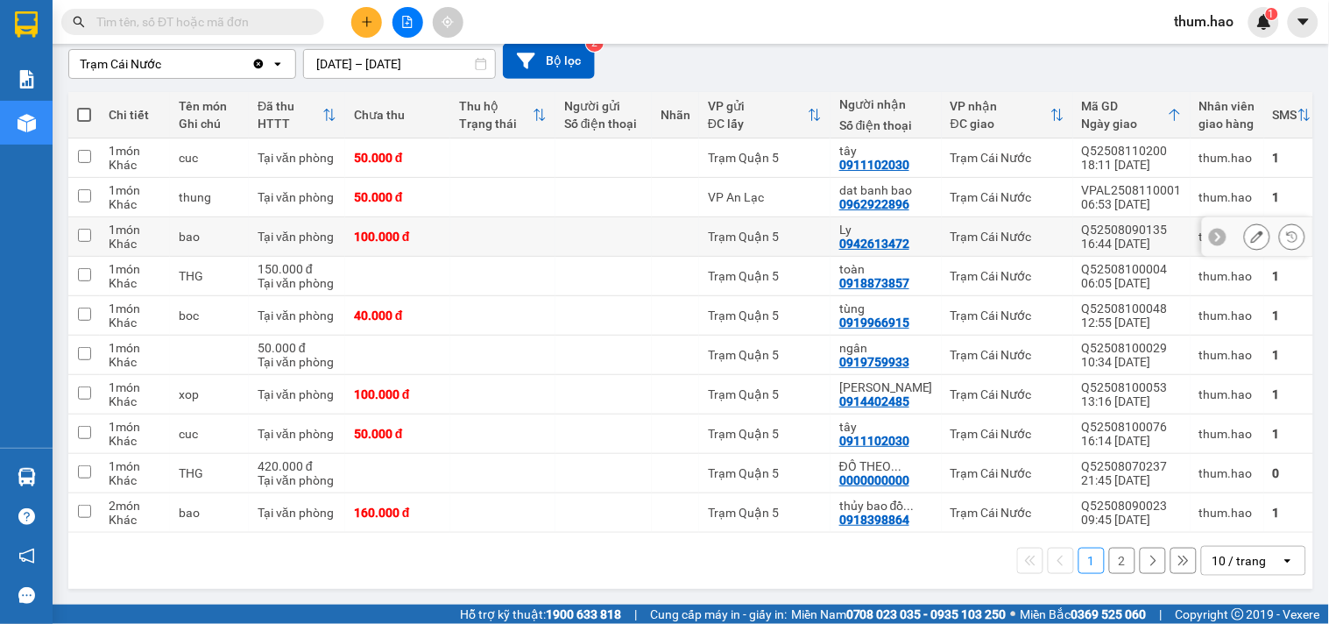
scroll to position [163, 0]
click at [1213, 556] on div "10 / trang" at bounding box center [1240, 561] width 54 height 18
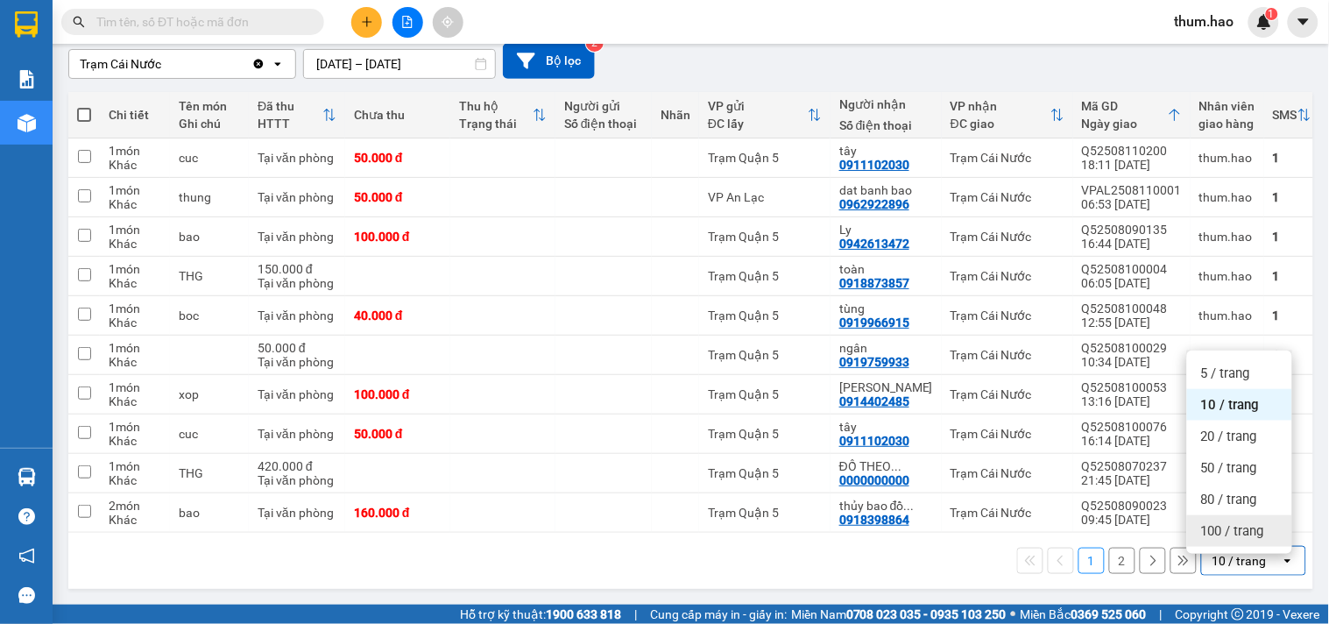
click at [1254, 522] on span "100 / trang" at bounding box center [1232, 531] width 63 height 18
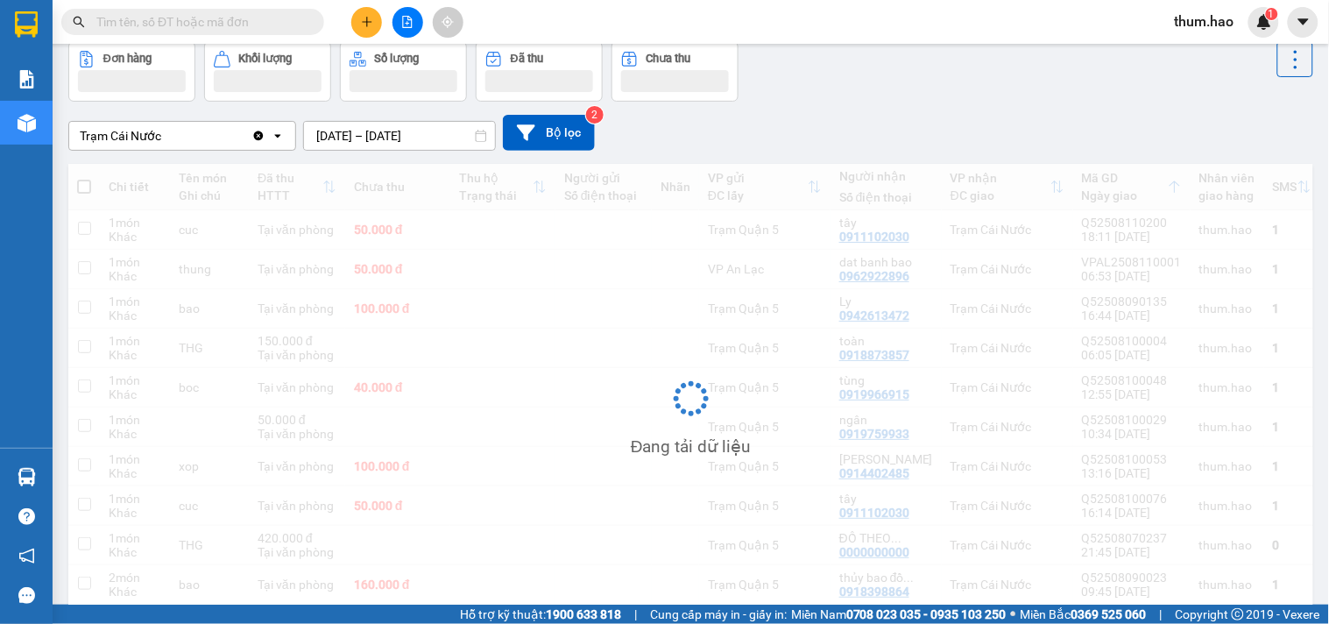
scroll to position [0, 0]
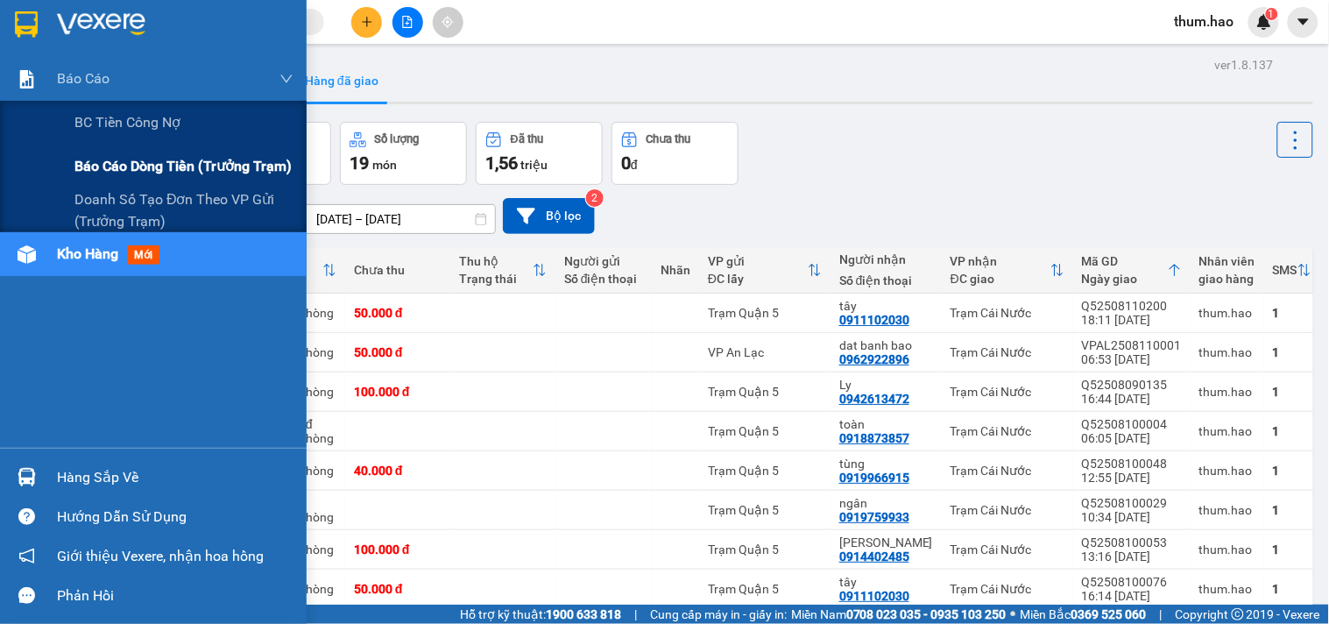
click at [136, 167] on span "Báo cáo dòng tiền (trưởng trạm)" at bounding box center [182, 166] width 217 height 22
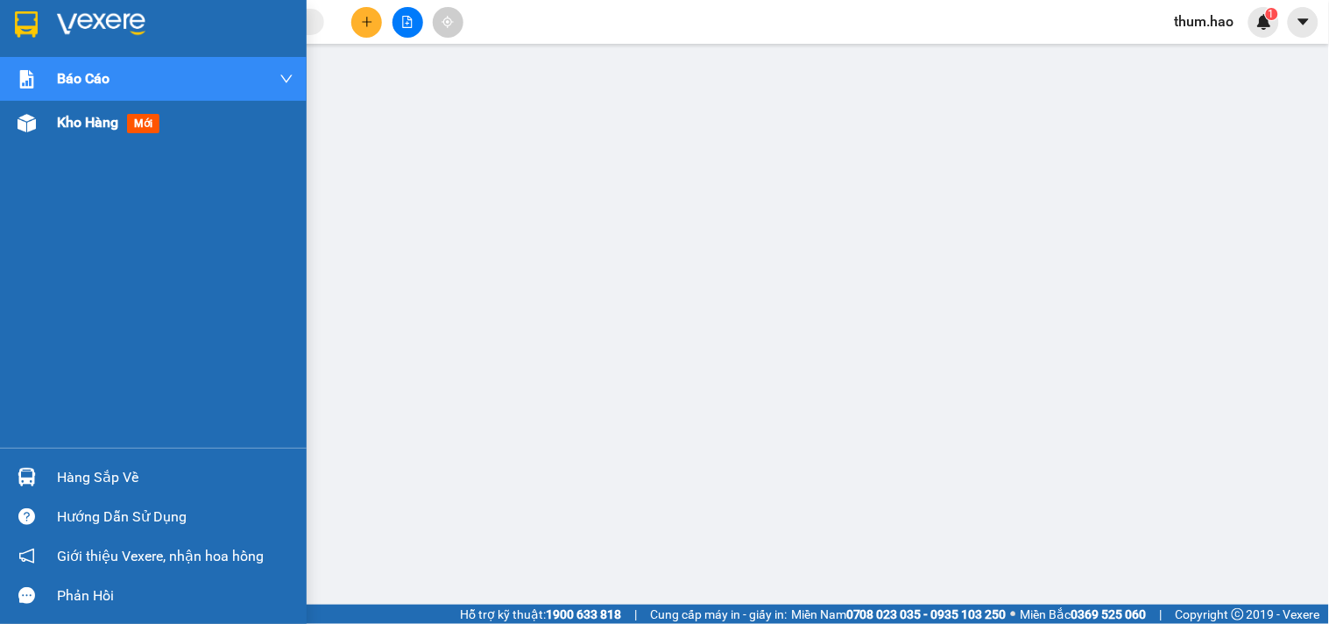
click at [93, 118] on span "Kho hàng" at bounding box center [87, 122] width 61 height 17
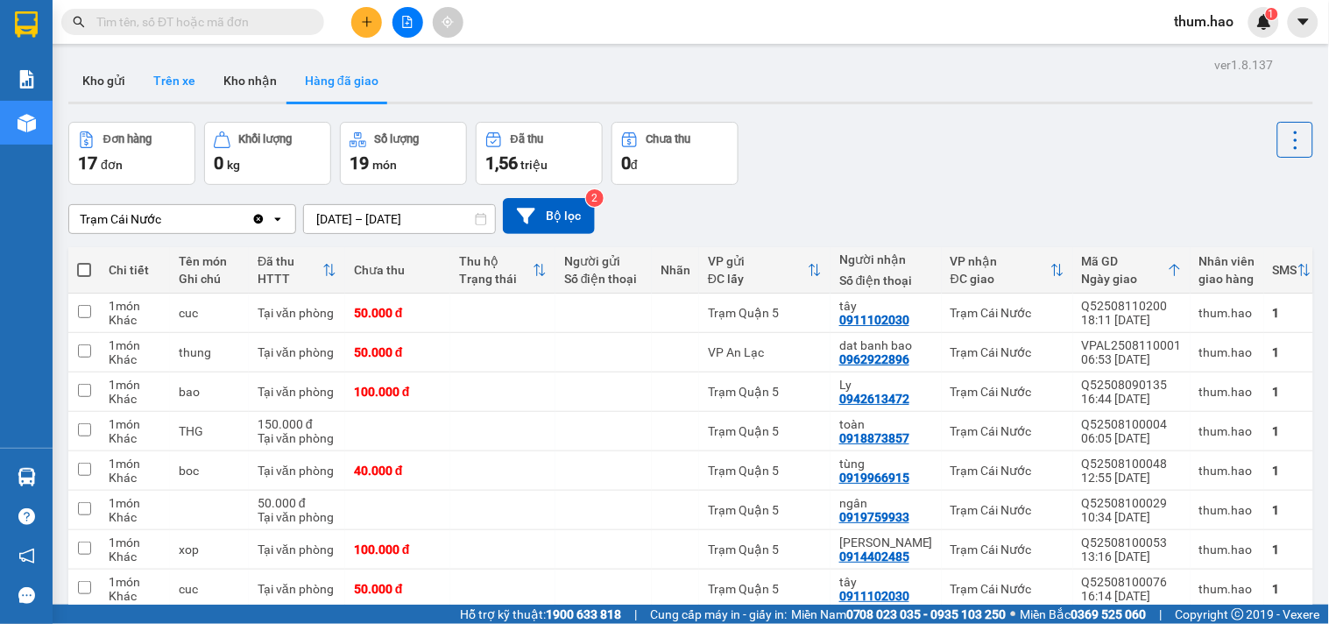
click at [164, 84] on button "Trên xe" at bounding box center [174, 81] width 70 height 42
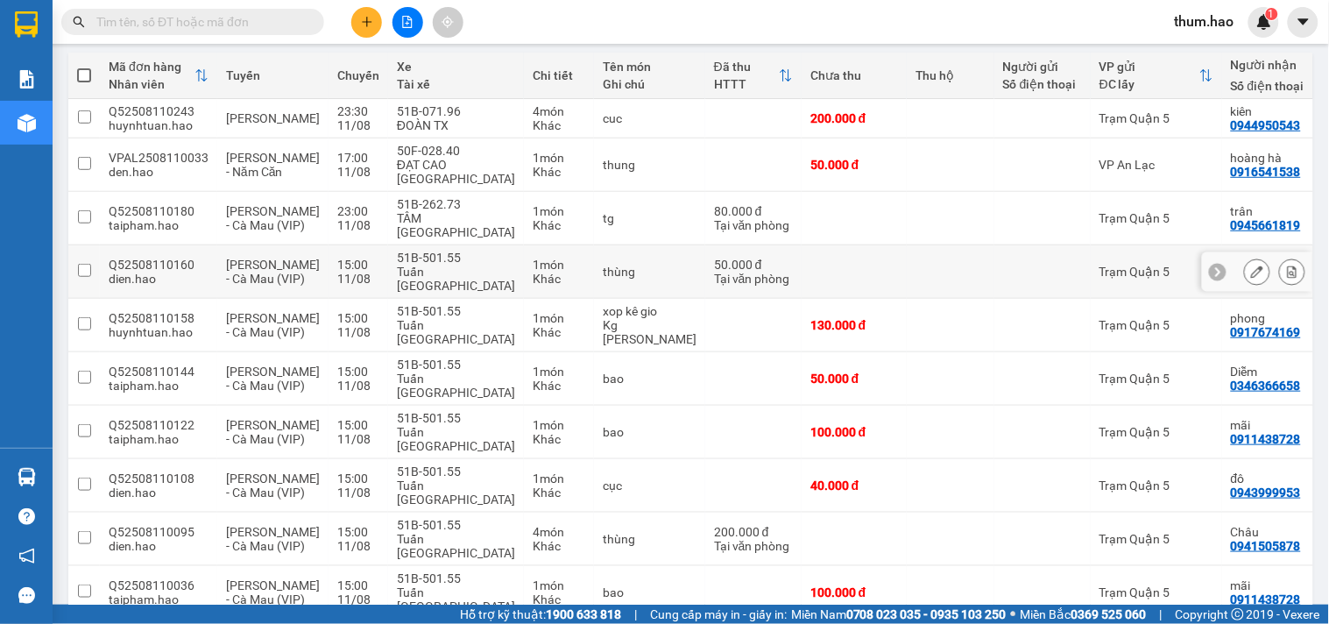
scroll to position [292, 0]
